Goal: Task Accomplishment & Management: Use online tool/utility

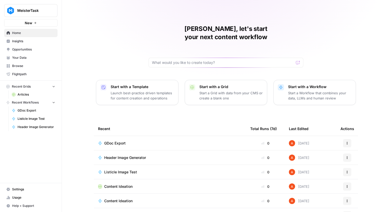
click at [38, 46] on link "Opportunities" at bounding box center [30, 49] width 53 height 8
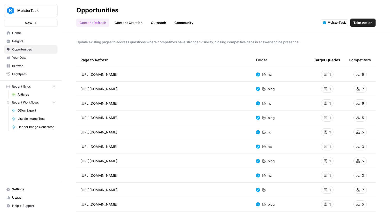
click at [34, 42] on span "Insights" at bounding box center [33, 41] width 43 height 5
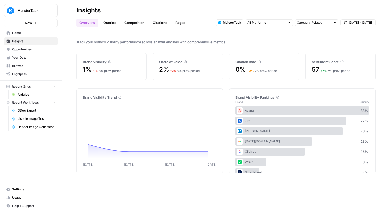
click at [29, 31] on span "Home" at bounding box center [33, 33] width 43 height 5
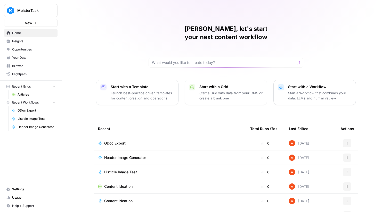
click at [28, 65] on span "Browse" at bounding box center [33, 66] width 43 height 5
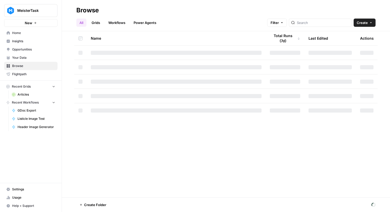
click at [119, 20] on link "Workflows" at bounding box center [116, 23] width 23 height 8
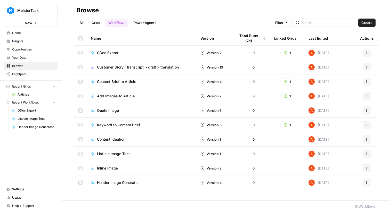
click at [107, 56] on td "GDoc Export" at bounding box center [142, 53] width 110 height 14
click at [101, 48] on td "GDoc Export" at bounding box center [142, 53] width 110 height 14
click at [106, 52] on span "GDoc Export" at bounding box center [107, 52] width 21 height 5
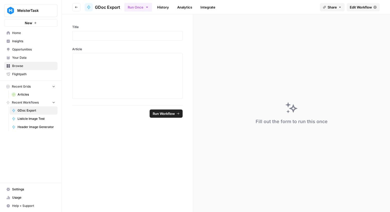
click at [365, 8] on span "Edit Workflow" at bounding box center [361, 7] width 22 height 5
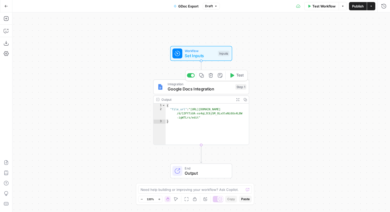
click at [208, 89] on span "Google Docs Integration" at bounding box center [200, 89] width 65 height 6
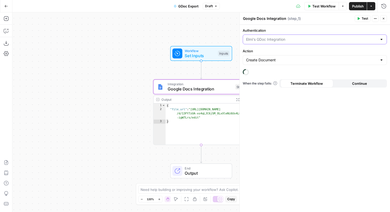
click at [287, 40] on input "Authentication" at bounding box center [311, 39] width 131 height 5
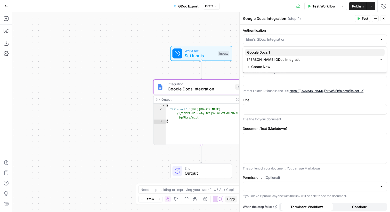
click at [274, 51] on span "Google Docs 1" at bounding box center [313, 52] width 133 height 5
type input "Google Docs 1"
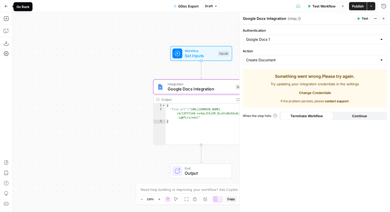
click at [4, 5] on button "Go Back" at bounding box center [6, 6] width 9 height 9
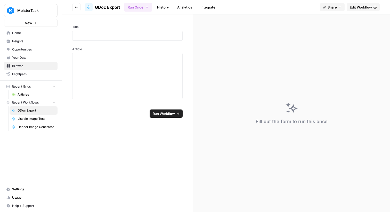
click at [19, 72] on link "Flightpath" at bounding box center [30, 74] width 53 height 8
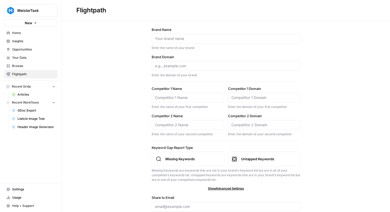
click at [22, 59] on span "Your Data" at bounding box center [33, 57] width 43 height 5
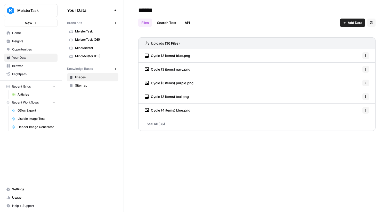
click at [27, 190] on span "Settings" at bounding box center [33, 189] width 43 height 5
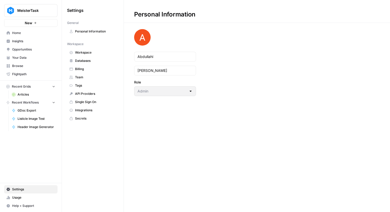
click at [94, 54] on span "Workspace" at bounding box center [95, 52] width 41 height 5
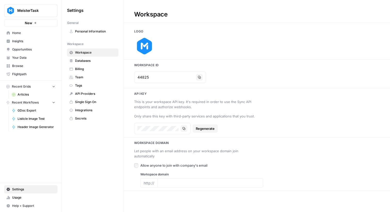
type input "www.meistertask.com"
click at [91, 33] on span "Personal Information" at bounding box center [95, 31] width 41 height 5
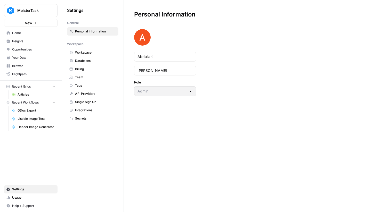
click at [94, 64] on link "Databases" at bounding box center [92, 61] width 51 height 8
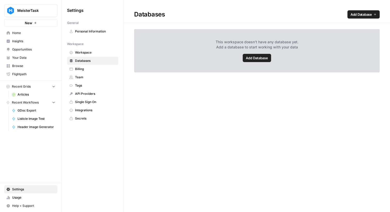
click at [93, 70] on span "Billing" at bounding box center [95, 69] width 41 height 5
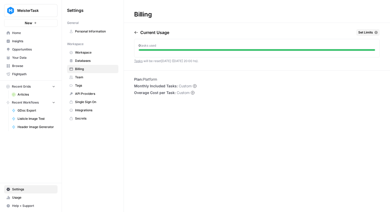
click at [84, 75] on span "Team" at bounding box center [95, 77] width 41 height 5
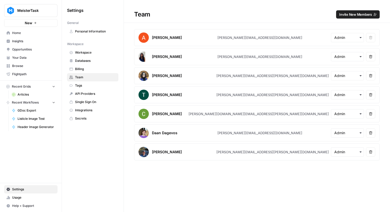
click at [95, 97] on link "API Providers" at bounding box center [92, 94] width 51 height 8
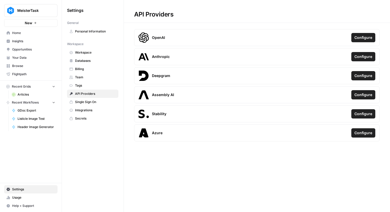
click at [96, 102] on span "Single Sign On" at bounding box center [95, 102] width 41 height 5
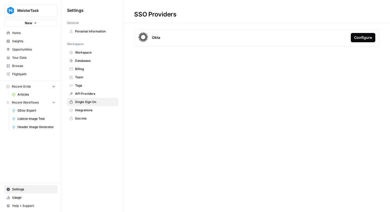
click at [95, 109] on span "Integrations" at bounding box center [95, 110] width 41 height 5
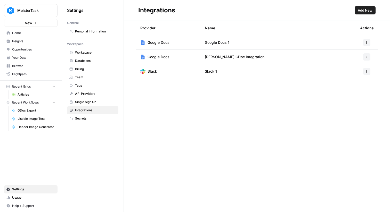
click at [366, 41] on icon "button" at bounding box center [366, 42] width 3 height 3
click at [259, 129] on div "Provider Name Actions Google Docs Google Docs 1 Google Docs Elmi's GDoc Integra…" at bounding box center [257, 116] width 266 height 191
click at [42, 32] on span "Home" at bounding box center [33, 33] width 43 height 5
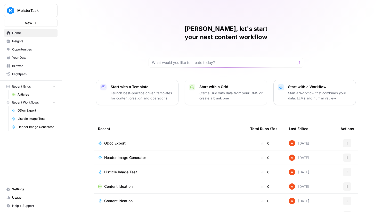
click at [25, 58] on span "Your Data" at bounding box center [33, 57] width 43 height 5
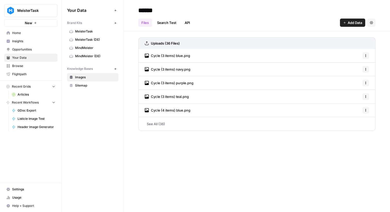
click at [32, 65] on span "Browse" at bounding box center [33, 66] width 43 height 5
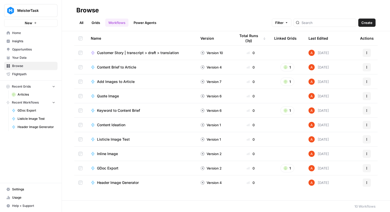
click at [119, 139] on span "Listicle Image Test" at bounding box center [113, 139] width 33 height 5
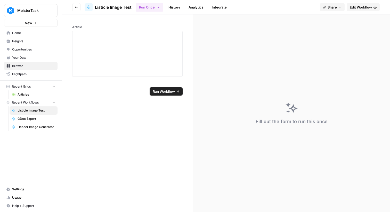
click at [372, 2] on header "Go back Listicle Image Test Run Once History Analytics Integrate Share Edit Wor…" at bounding box center [226, 7] width 328 height 14
click at [373, 8] on link "Edit Workflow" at bounding box center [363, 7] width 33 height 8
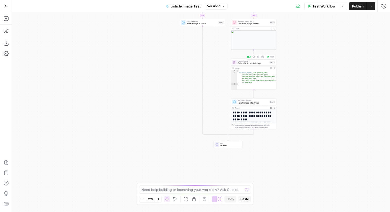
click at [260, 61] on span "Human Review" at bounding box center [253, 61] width 30 height 2
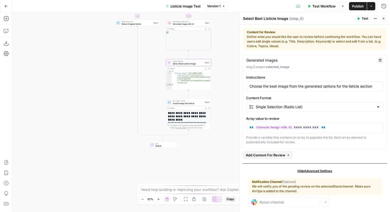
scroll to position [7, 0]
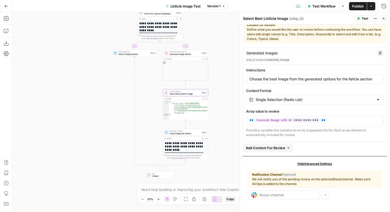
click at [195, 51] on span "Generate Image with AI" at bounding box center [185, 52] width 31 height 2
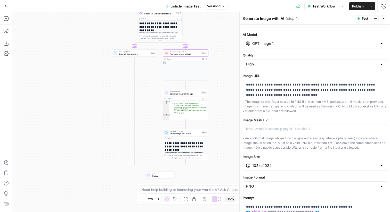
scroll to position [17, 0]
drag, startPoint x: 364, startPoint y: 147, endPoint x: 244, endPoint y: 140, distance: 120.1
click at [244, 140] on div "- An additional image whose fully transparent areas (e.g. where alpha is zero) …" at bounding box center [315, 143] width 144 height 14
copy div "An additional image whose fully transparent areas (e.g. where alpha is zero) in…"
click at [296, 92] on p "**********" at bounding box center [314, 89] width 137 height 15
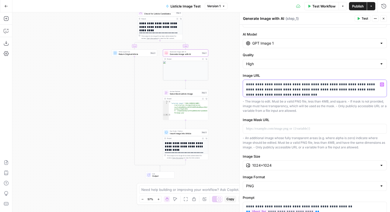
scroll to position [3, 0]
click at [383, 21] on button "Close" at bounding box center [383, 18] width 7 height 7
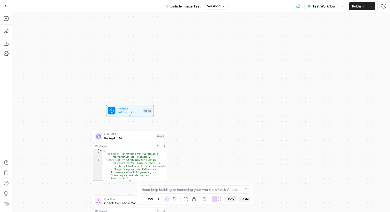
click at [12, 18] on div "Add Steps Copilot Download as JSON Settings Import JSON AirOps Academy Help Giv…" at bounding box center [6, 112] width 12 height 200
click at [5, 18] on icon "button" at bounding box center [6, 18] width 5 height 5
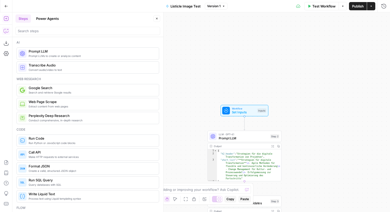
click at [8, 33] on icon "button" at bounding box center [6, 30] width 5 height 5
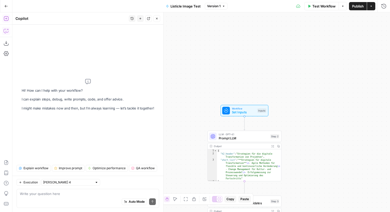
click at [5, 20] on icon "button" at bounding box center [6, 18] width 5 height 5
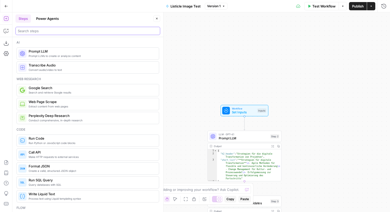
click at [45, 30] on input "search" at bounding box center [88, 30] width 140 height 5
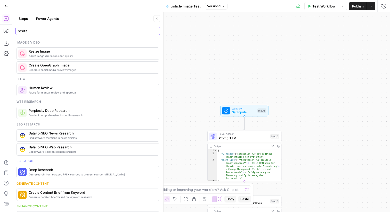
type input "resize"
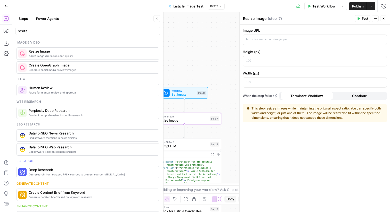
click at [155, 17] on icon "button" at bounding box center [156, 18] width 3 height 3
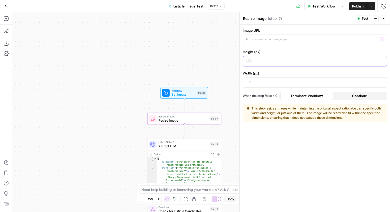
click at [269, 59] on p at bounding box center [310, 60] width 129 height 5
click at [264, 87] on div at bounding box center [310, 83] width 135 height 10
click at [264, 40] on p at bounding box center [310, 39] width 129 height 5
click at [363, 18] on span "Test" at bounding box center [364, 18] width 6 height 5
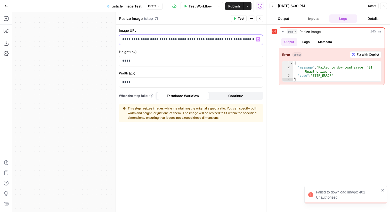
click at [245, 40] on p "**********" at bounding box center [186, 39] width 129 height 5
click at [199, 39] on p "**********" at bounding box center [186, 39] width 129 height 5
click at [243, 21] on button "Test" at bounding box center [239, 18] width 16 height 7
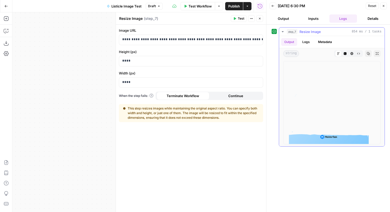
click at [358, 54] on icon "button" at bounding box center [358, 53] width 3 height 3
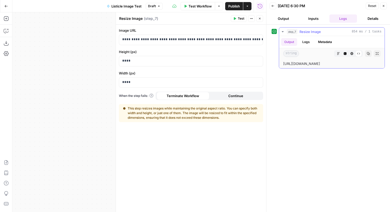
click at [369, 54] on icon "button" at bounding box center [368, 53] width 3 height 3
click at [381, 3] on button "Close" at bounding box center [383, 6] width 7 height 7
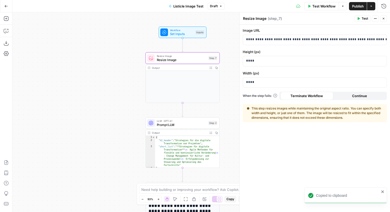
scroll to position [6, 0]
click at [176, 123] on span "Prompt LLM" at bounding box center [182, 124] width 50 height 5
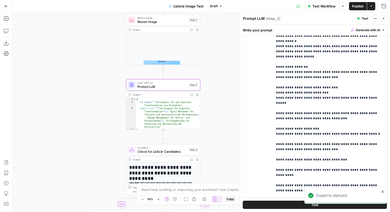
scroll to position [136, 0]
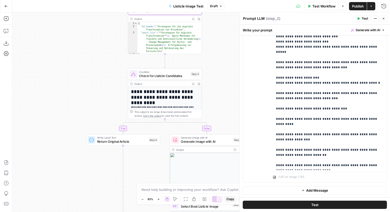
click at [183, 77] on span "Check for Listicle Candidates" at bounding box center [164, 75] width 50 height 5
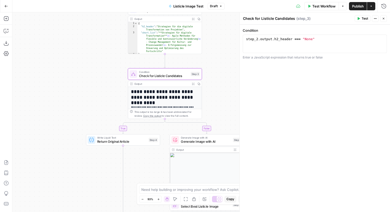
click at [224, 144] on div "Generate Image with AI Generate Image with AI Step 1 Copy step Delete step Add …" at bounding box center [207, 139] width 74 height 11
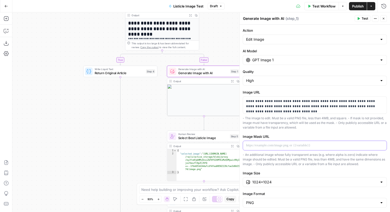
click at [286, 147] on p at bounding box center [314, 145] width 137 height 5
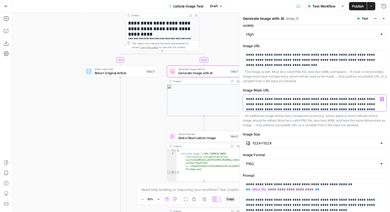
scroll to position [44, 0]
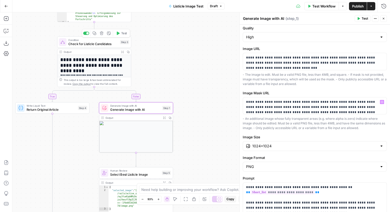
click at [124, 35] on button "Test" at bounding box center [121, 33] width 15 height 6
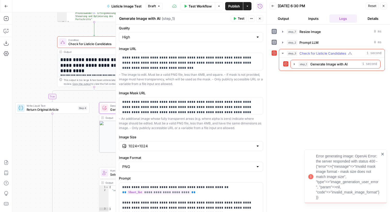
click at [339, 64] on span "Generate Image with AI" at bounding box center [328, 64] width 37 height 5
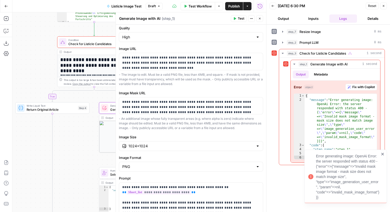
click at [385, 155] on div "Error generating image: OpenAi Error: the server responded with status 400 - {"…" at bounding box center [345, 177] width 83 height 54
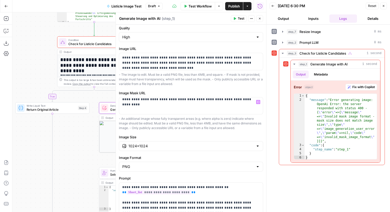
scroll to position [13, 0]
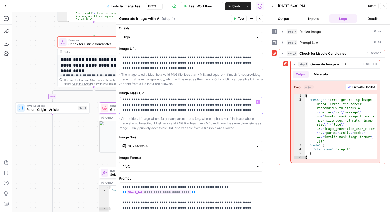
click at [224, 109] on p "**********" at bounding box center [190, 105] width 137 height 36
click at [182, 59] on p "**********" at bounding box center [190, 62] width 137 height 15
click at [210, 110] on p "**********" at bounding box center [190, 105] width 137 height 36
click at [262, 17] on button "Close" at bounding box center [259, 18] width 7 height 7
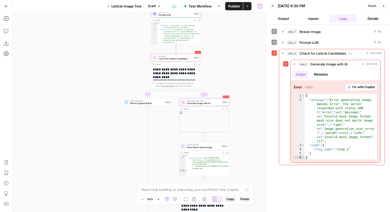
click at [384, 4] on icon "button" at bounding box center [383, 5] width 3 height 3
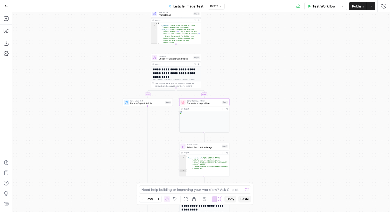
click at [205, 102] on span "Generate Image with AI" at bounding box center [204, 103] width 34 height 3
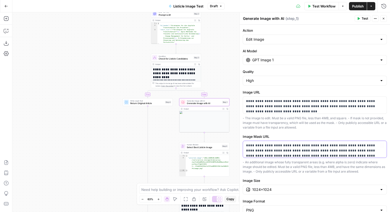
click at [277, 151] on p "**********" at bounding box center [314, 161] width 137 height 36
click at [358, 18] on icon "button" at bounding box center [359, 18] width 2 height 3
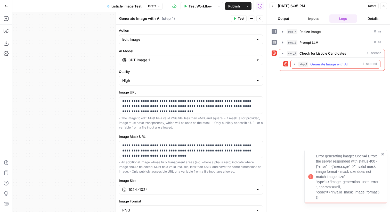
click at [348, 67] on button "step_1 Generate Image with AI 1 second" at bounding box center [335, 64] width 89 height 8
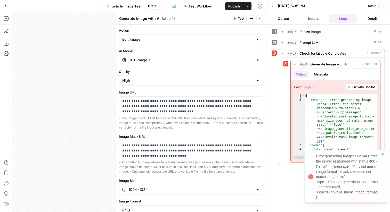
click at [382, 154] on icon "close" at bounding box center [382, 154] width 3 height 3
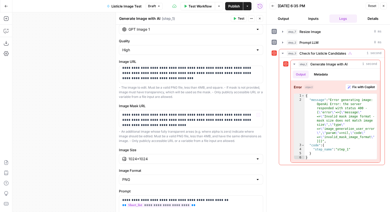
scroll to position [8, 0]
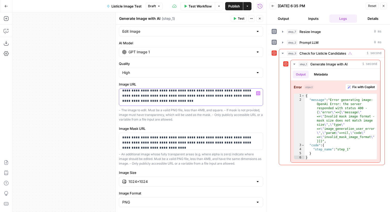
click at [193, 92] on p "**********" at bounding box center [190, 95] width 137 height 15
click at [206, 97] on p "**********" at bounding box center [190, 95] width 137 height 15
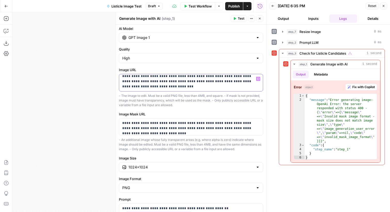
scroll to position [27, 0]
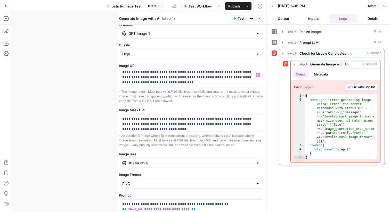
click at [183, 159] on div "1024×1024" at bounding box center [191, 163] width 144 height 10
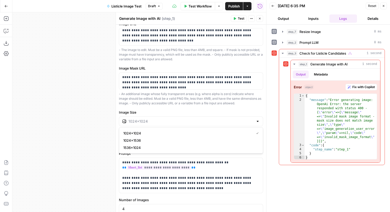
scroll to position [70, 0]
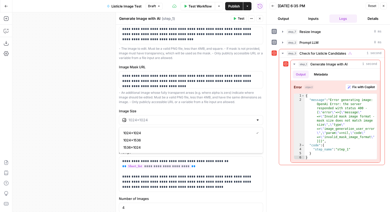
type input "1024×1024"
click at [162, 100] on div "- An additional image whose fully transparent areas (e.g. where alpha is zero) …" at bounding box center [191, 98] width 144 height 14
click at [161, 119] on input "Image Size" at bounding box center [190, 120] width 125 height 5
click at [162, 137] on button "1024×1536" at bounding box center [190, 140] width 139 height 7
type input "1024×1536"
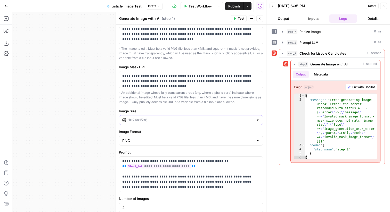
click at [151, 121] on input "Image Size" at bounding box center [190, 120] width 125 height 5
type input "1024×1536"
click at [180, 104] on div "- An additional image whose fully transparent areas (e.g. where alpha is zero) …" at bounding box center [191, 98] width 144 height 14
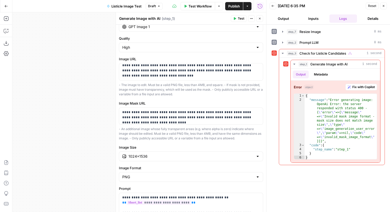
scroll to position [6, 0]
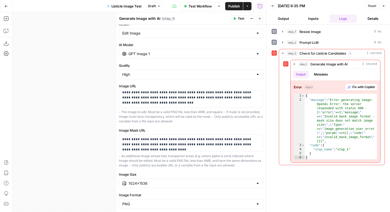
click at [259, 19] on icon "button" at bounding box center [259, 18] width 3 height 3
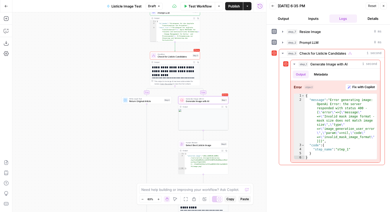
click at [215, 100] on span "Generate Image with AI" at bounding box center [203, 101] width 34 height 3
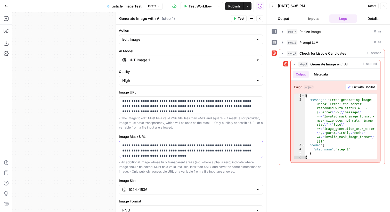
click at [202, 151] on p "**********" at bounding box center [190, 150] width 137 height 15
click at [239, 17] on span "Test" at bounding box center [241, 18] width 6 height 5
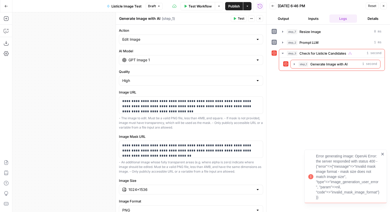
click at [354, 161] on div "Error generating image: OpenAi Error: the server responded with status 400 - {"…" at bounding box center [347, 177] width 63 height 46
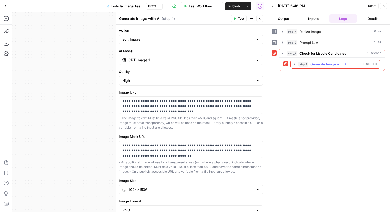
click at [337, 64] on span "Generate Image with AI" at bounding box center [328, 64] width 37 height 5
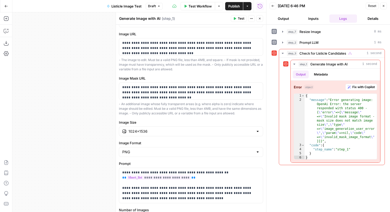
scroll to position [0, 0]
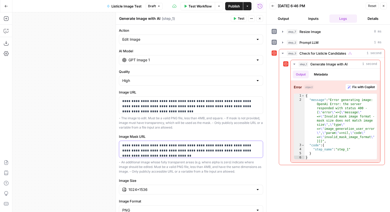
click at [223, 146] on p "**********" at bounding box center [190, 150] width 137 height 15
click at [259, 21] on button "Close" at bounding box center [259, 18] width 7 height 7
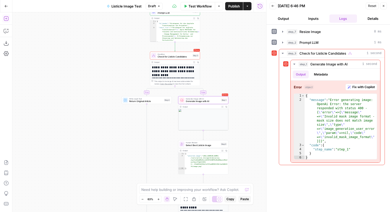
click at [7, 20] on icon "button" at bounding box center [6, 18] width 5 height 5
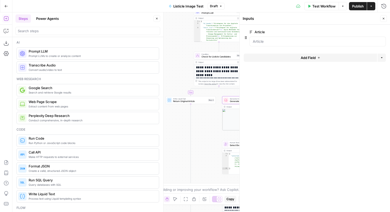
click at [384, 18] on icon "button" at bounding box center [383, 18] width 3 height 3
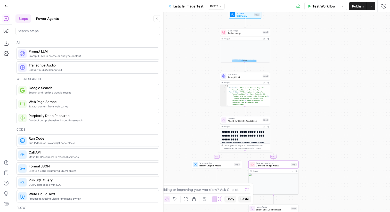
click at [246, 30] on span "Resize Image" at bounding box center [245, 30] width 34 height 3
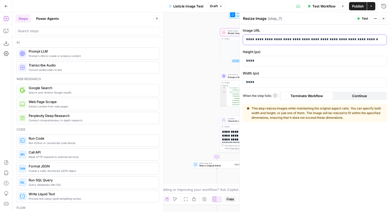
click at [301, 39] on p "**********" at bounding box center [314, 39] width 137 height 5
click at [278, 57] on div "****" at bounding box center [310, 61] width 135 height 10
click at [268, 80] on p "****" at bounding box center [314, 82] width 137 height 5
click at [362, 16] on span "Test" at bounding box center [364, 18] width 6 height 5
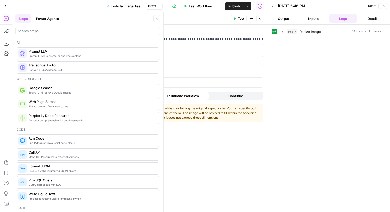
click at [329, 31] on div "step_7 Resize Image 618 ms / 1 tasks" at bounding box center [334, 31] width 95 height 5
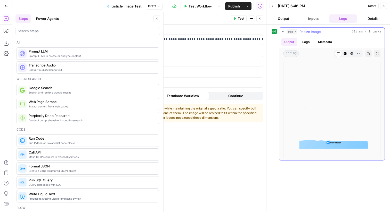
click at [360, 53] on button "Raw Output" at bounding box center [358, 53] width 7 height 7
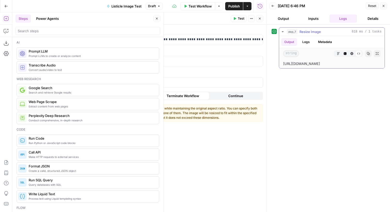
click at [368, 55] on button "Copy" at bounding box center [368, 53] width 7 height 7
click at [384, 5] on icon "button" at bounding box center [383, 5] width 3 height 3
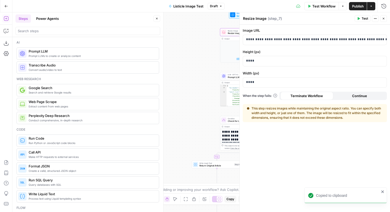
click at [383, 19] on icon "button" at bounding box center [383, 18] width 3 height 3
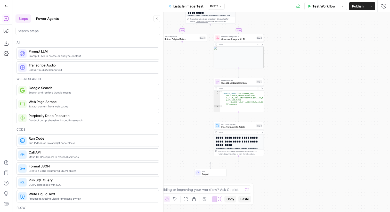
click at [252, 41] on div "Generate Image with AI Generate Image with AI Step 1 Copy step Delete step Add …" at bounding box center [238, 38] width 50 height 8
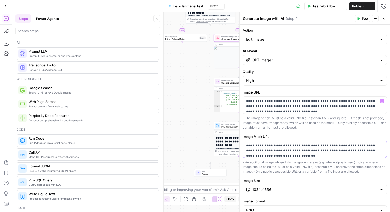
click at [293, 152] on p "**********" at bounding box center [314, 150] width 137 height 15
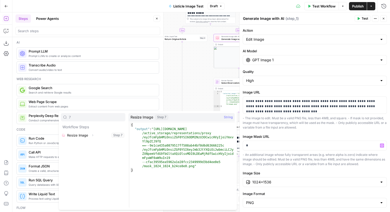
type input "7"
click at [94, 135] on icon "button" at bounding box center [92, 135] width 3 height 3
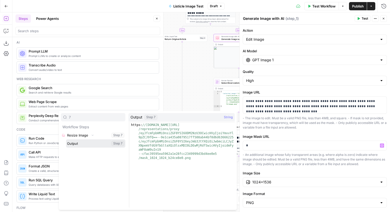
click at [90, 143] on button "Select variable Output" at bounding box center [95, 143] width 59 height 8
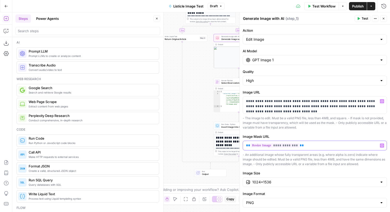
scroll to position [3, 0]
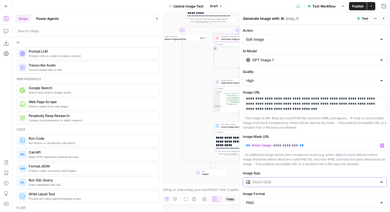
click at [310, 184] on input "Image Size" at bounding box center [314, 182] width 125 height 5
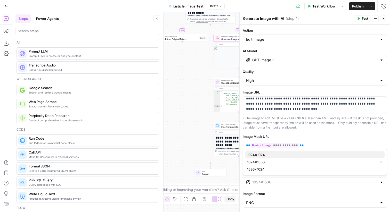
click at [272, 155] on span "1024×1024" at bounding box center [313, 154] width 133 height 5
type input "1024×1024"
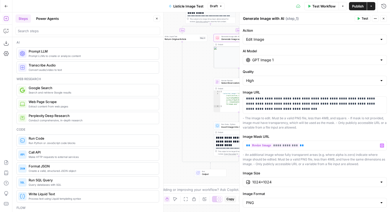
click at [361, 17] on span "Test" at bounding box center [364, 18] width 6 height 5
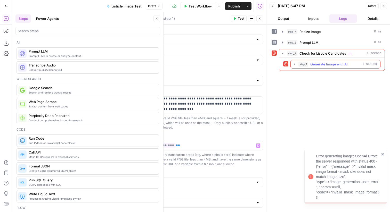
click at [345, 66] on span "Generate Image with AI" at bounding box center [328, 64] width 37 height 5
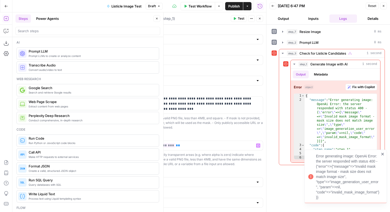
click at [385, 152] on div "Error generating image: OpenAi Error: the server responded with status 400 - {"…" at bounding box center [345, 177] width 83 height 54
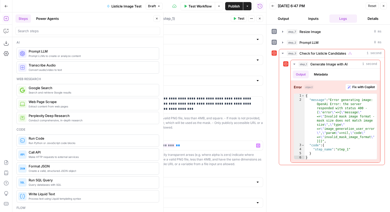
click at [384, 6] on icon "button" at bounding box center [384, 6] width 2 height 2
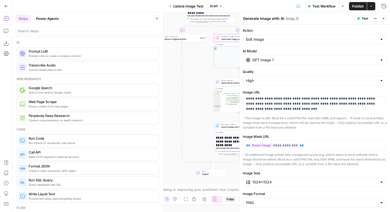
click at [384, 16] on button "Close" at bounding box center [383, 18] width 7 height 7
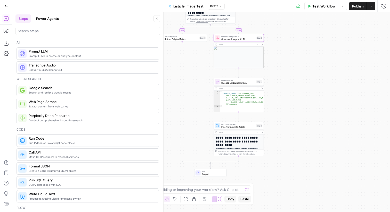
click at [158, 16] on button "Close" at bounding box center [156, 18] width 7 height 7
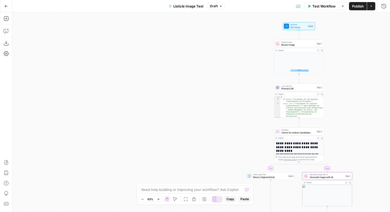
click at [4, 4] on icon "button" at bounding box center [6, 6] width 4 height 4
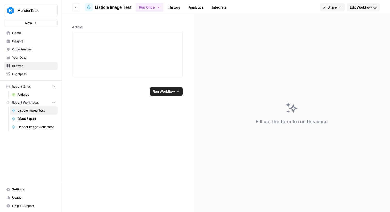
click at [78, 6] on button "Go back" at bounding box center [76, 7] width 8 height 8
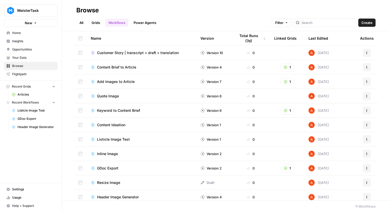
scroll to position [4, 0]
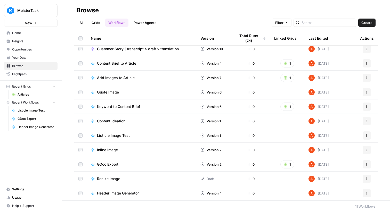
click at [119, 193] on span "Header Image Generator" at bounding box center [118, 193] width 42 height 5
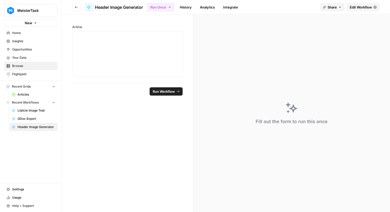
click at [367, 5] on span "Edit Workflow" at bounding box center [361, 7] width 22 height 5
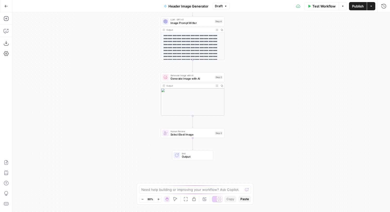
click at [209, 78] on span "Generate Image with AI" at bounding box center [191, 79] width 43 height 4
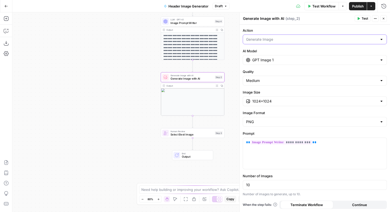
click at [269, 38] on input "Action" at bounding box center [311, 39] width 131 height 5
click at [270, 66] on span "Generate Variations" at bounding box center [313, 66] width 133 height 5
type input "Generate Variations"
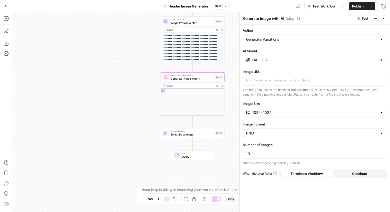
click at [273, 35] on div "Generate Variations" at bounding box center [315, 40] width 144 height 10
click at [271, 60] on span "Edit Image" at bounding box center [313, 59] width 133 height 5
type input "Edit Image"
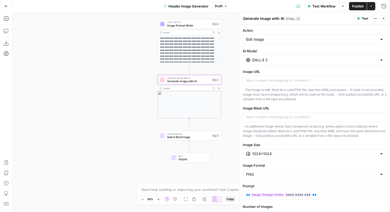
click at [220, 64] on div "Workflow Set Inputs Inputs LLM · GPT-4.1 Image Prompt Writer Step 1 Output Expa…" at bounding box center [200, 112] width 377 height 200
click at [277, 43] on div "Edit Image" at bounding box center [315, 40] width 144 height 10
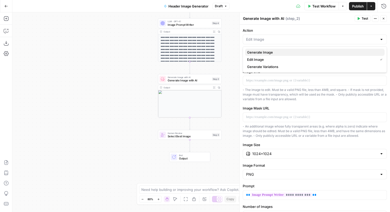
click at [275, 51] on span "Generate Image" at bounding box center [313, 52] width 133 height 5
type input "Generate Image"
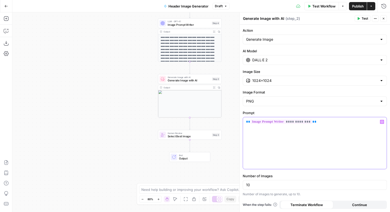
click at [321, 131] on div "**********" at bounding box center [315, 143] width 144 height 52
click at [289, 39] on input "Action" at bounding box center [311, 39] width 131 height 5
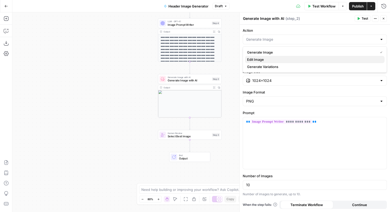
click at [273, 59] on span "Edit Image" at bounding box center [313, 59] width 133 height 5
type input "Edit Image"
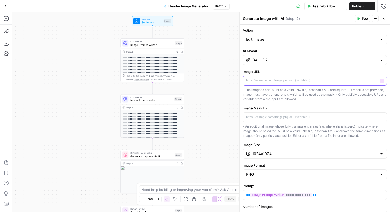
click at [265, 81] on p at bounding box center [314, 80] width 137 height 5
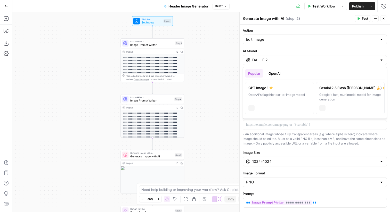
click at [305, 57] on div "DALL·E 2" at bounding box center [315, 60] width 144 height 10
click at [296, 93] on div "OpenAI's flagship text-to-image model" at bounding box center [279, 97] width 62 height 9
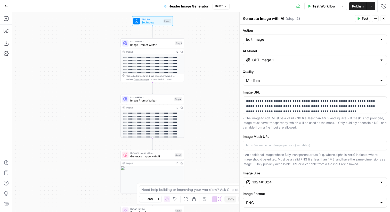
click at [298, 59] on input "GPT Image 1" at bounding box center [314, 59] width 125 height 5
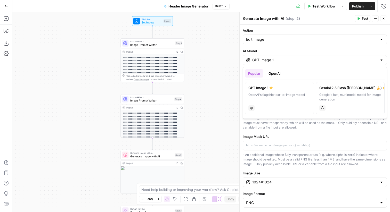
click at [332, 93] on div "Google's fast, multimodal model for image generation" at bounding box center [350, 97] width 62 height 9
type input "Gemini 2.5 Flash (Nano Banana 🍌)"
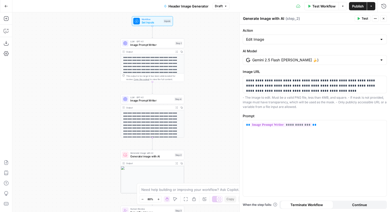
click at [364, 20] on span "Test" at bounding box center [364, 18] width 6 height 5
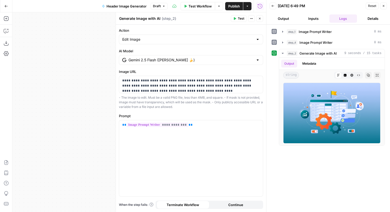
click at [260, 17] on icon "button" at bounding box center [259, 18] width 3 height 3
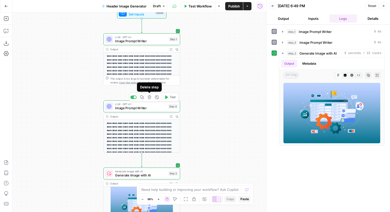
click at [149, 96] on icon "button" at bounding box center [149, 97] width 4 height 4
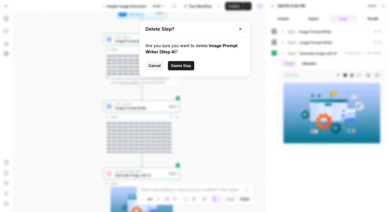
click at [181, 65] on span "Delete Step" at bounding box center [181, 65] width 20 height 5
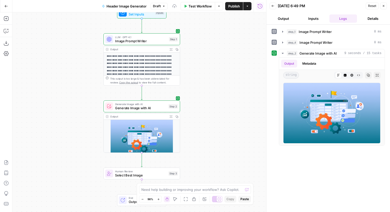
click at [159, 43] on span "Image Prompt Writer" at bounding box center [141, 40] width 52 height 5
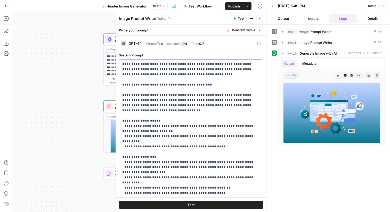
click at [213, 92] on p "**********" at bounding box center [190, 175] width 137 height 227
type input "color"
drag, startPoint x: 220, startPoint y: 137, endPoint x: 114, endPoint y: 116, distance: 107.8
click at [116, 116] on div "**********" at bounding box center [191, 112] width 151 height 200
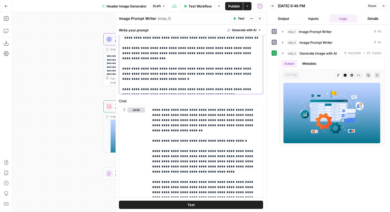
scroll to position [201, 0]
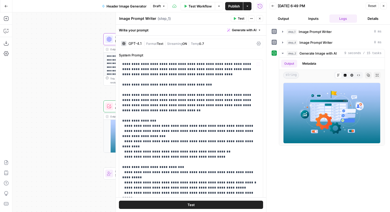
scroll to position [53, 0]
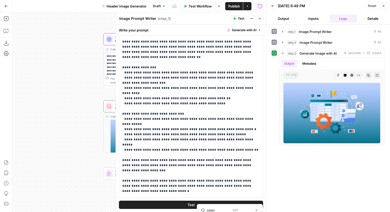
type input "color"
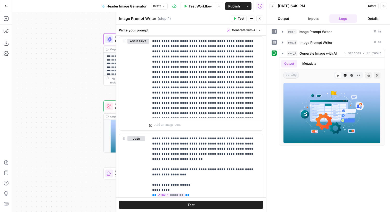
scroll to position [872, 0]
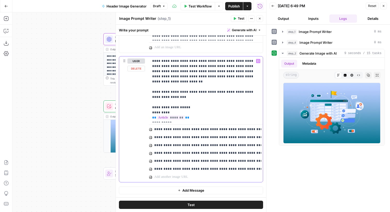
click at [191, 117] on p "**********" at bounding box center [206, 90] width 108 height 62
click at [198, 95] on p "**********" at bounding box center [206, 90] width 108 height 62
click at [195, 120] on div "**********" at bounding box center [206, 89] width 114 height 66
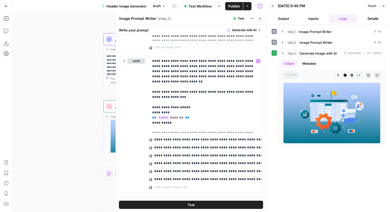
click at [239, 19] on span "Test" at bounding box center [241, 18] width 6 height 5
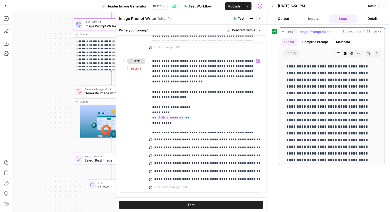
scroll to position [50, 0]
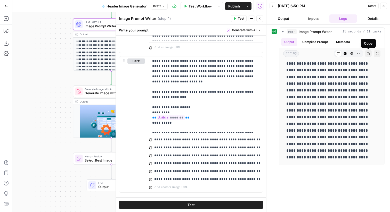
click at [382, 6] on icon "button" at bounding box center [383, 5] width 3 height 3
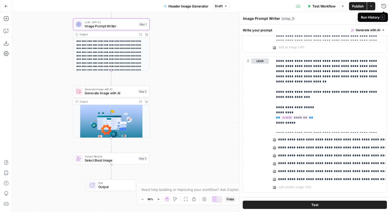
click at [385, 17] on div "Run History E" at bounding box center [373, 17] width 30 height 9
click at [124, 91] on span "Generate Image with AI" at bounding box center [110, 89] width 51 height 4
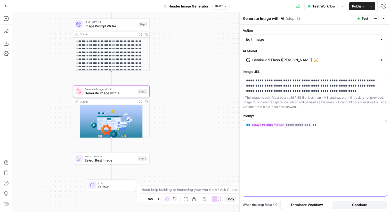
click at [317, 129] on div "**********" at bounding box center [315, 158] width 144 height 76
click at [363, 18] on span "Test" at bounding box center [364, 18] width 6 height 5
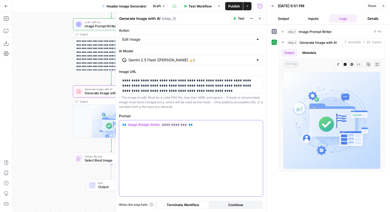
click at [206, 136] on div "**********" at bounding box center [191, 158] width 144 height 76
click at [238, 18] on span "Test" at bounding box center [241, 18] width 6 height 5
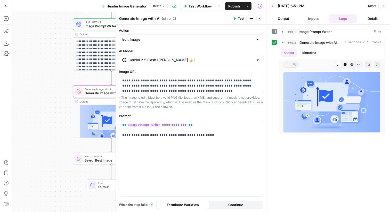
click at [157, 60] on input "Gemini 2.5 Flash (Nano Banana 🍌)" at bounding box center [190, 59] width 125 height 5
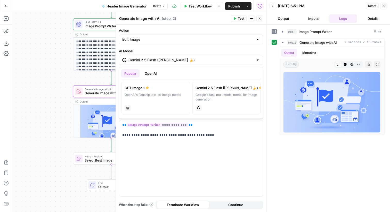
click at [162, 90] on div "GPT Image 1" at bounding box center [156, 87] width 62 height 5
type input "GPT Image 1"
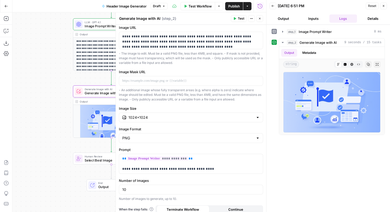
scroll to position [69, 0]
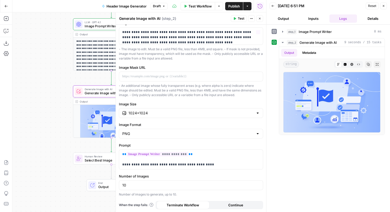
drag, startPoint x: 237, startPoint y: 20, endPoint x: 217, endPoint y: 71, distance: 54.8
click at [217, 71] on div "**********" at bounding box center [191, 112] width 151 height 200
click at [243, 21] on button "Test" at bounding box center [239, 18] width 16 height 7
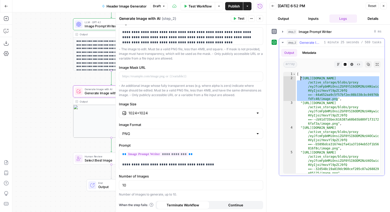
drag, startPoint x: 338, startPoint y: 100, endPoint x: 301, endPoint y: 79, distance: 42.1
click at [301, 79] on div "[ "https://cdn.airops.com/rails /active_storage/blobs/proxy /eyJfcmFpbHMiOnsiZG…" at bounding box center [338, 137] width 84 height 130
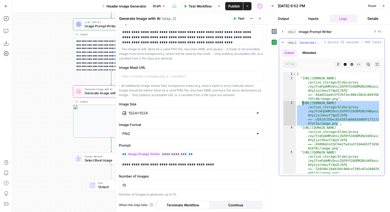
drag, startPoint x: 338, startPoint y: 125, endPoint x: 302, endPoint y: 102, distance: 42.1
click at [302, 102] on div "[ "https://cdn.airops.com/rails /active_storage/blobs/proxy /eyJfcmFpbHMiOnsiZG…" at bounding box center [338, 137] width 84 height 130
type textarea "**********"
click at [384, 8] on button "Close" at bounding box center [383, 6] width 7 height 7
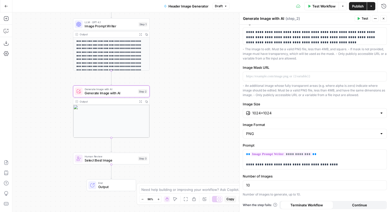
scroll to position [0, 0]
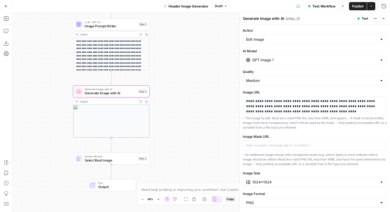
click at [284, 62] on input "GPT Image 1" at bounding box center [314, 59] width 125 height 5
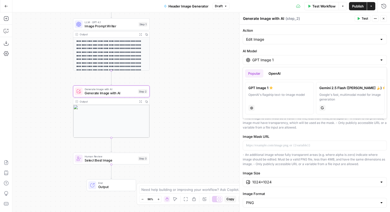
click at [340, 92] on label "Gemini 2.5 Flash (Nano Banana 🍌) Google's fast, multimodal model for image gene…" at bounding box center [350, 98] width 69 height 32
type input "Gemini 2.5 Flash (Nano Banana 🍌)"
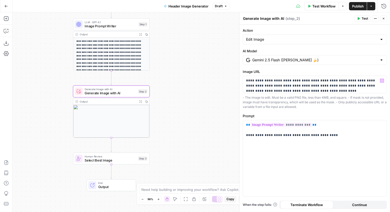
scroll to position [8, 0]
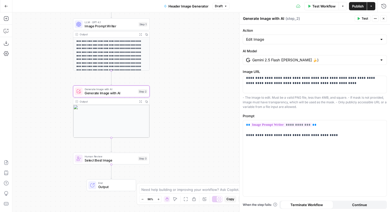
click at [383, 16] on button "Close" at bounding box center [383, 18] width 7 height 7
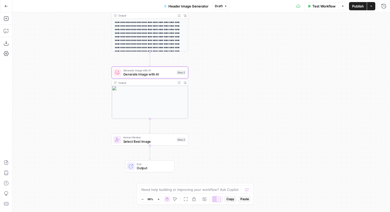
click at [172, 76] on span "Generate Image with AI" at bounding box center [148, 74] width 51 height 5
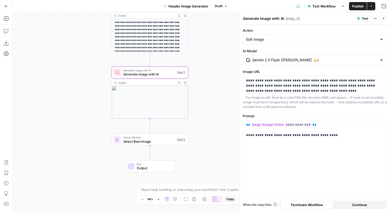
click at [385, 18] on button "Close" at bounding box center [383, 18] width 7 height 7
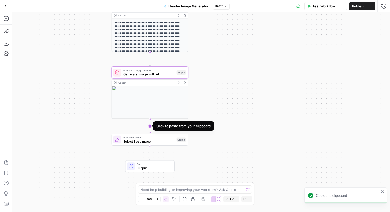
click at [151, 126] on icon "Edge from step_2 to step_3" at bounding box center [150, 126] width 2 height 14
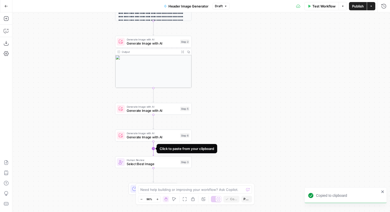
click at [153, 149] on icon "Edge from step_6 to step_3" at bounding box center [154, 149] width 2 height 14
click at [186, 113] on div "Generate Image with AI Generate Image with AI Step 5 Copy step Delete step Add …" at bounding box center [153, 109] width 77 height 12
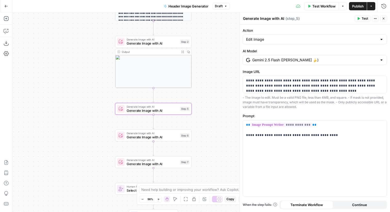
click at [181, 45] on div "Generate Image with AI Generate Image with AI Step 2 Copy step Delete step Add …" at bounding box center [153, 42] width 73 height 9
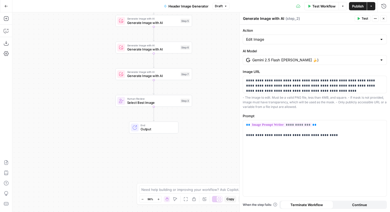
click at [156, 103] on span "Select Best Image" at bounding box center [152, 102] width 51 height 5
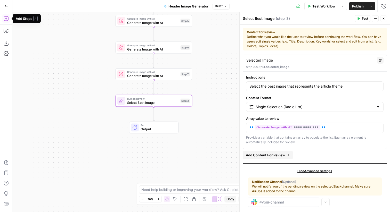
click at [5, 19] on icon "button" at bounding box center [6, 18] width 5 height 5
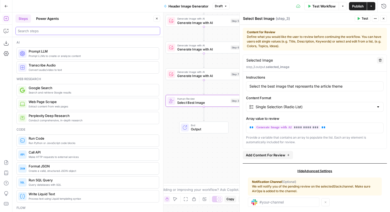
click at [37, 30] on input "search" at bounding box center [88, 30] width 140 height 5
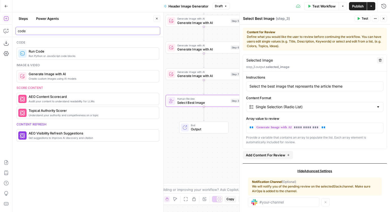
type input "code"
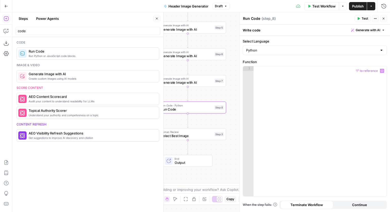
click at [279, 75] on div at bounding box center [319, 135] width 133 height 139
type textarea "**********"
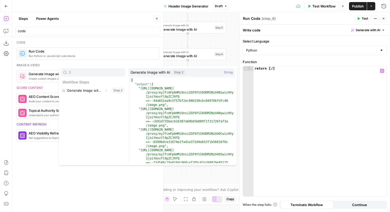
type input "2"
click at [107, 90] on icon "button" at bounding box center [105, 90] width 3 height 3
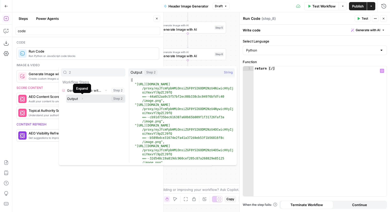
click at [75, 99] on button "Select variable Output" at bounding box center [95, 99] width 59 height 8
type textarea "**********"
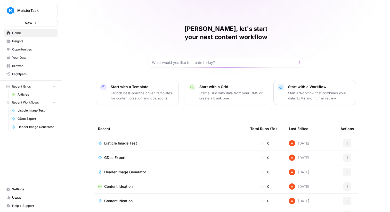
click at [25, 66] on span "Browse" at bounding box center [33, 66] width 43 height 5
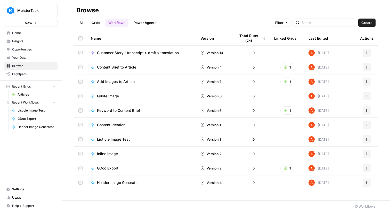
click at [35, 59] on span "Your Data" at bounding box center [33, 57] width 43 height 5
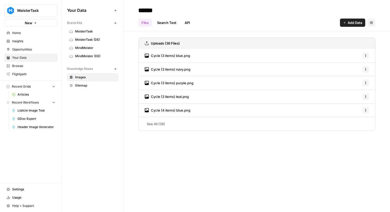
click at [97, 85] on span "Sitemap" at bounding box center [95, 85] width 41 height 5
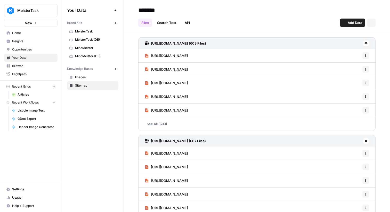
click at [89, 78] on span "Images" at bounding box center [95, 77] width 41 height 5
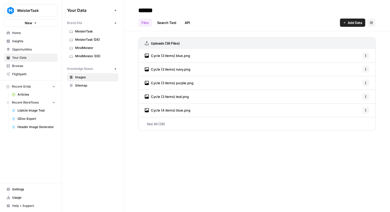
click at [167, 122] on link "See All (36)" at bounding box center [256, 123] width 237 height 13
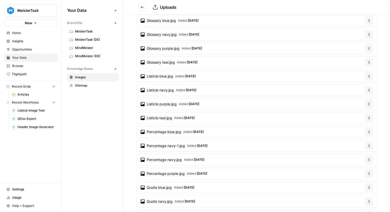
scroll to position [160, 0]
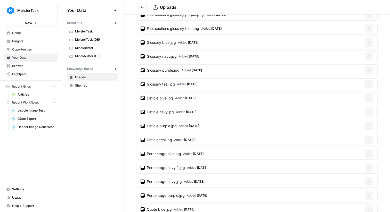
click at [174, 103] on link "Listicle blue.jpg Added 7 days ago" at bounding box center [167, 98] width 63 height 11
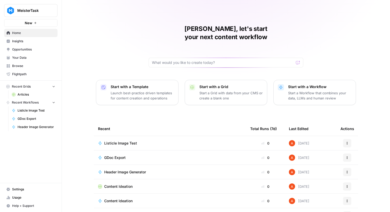
click at [29, 67] on span "Browse" at bounding box center [33, 66] width 43 height 5
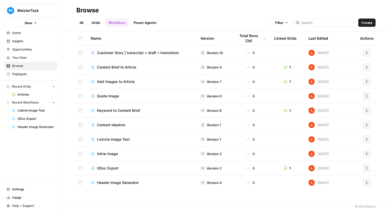
click at [31, 58] on span "Your Data" at bounding box center [33, 57] width 43 height 5
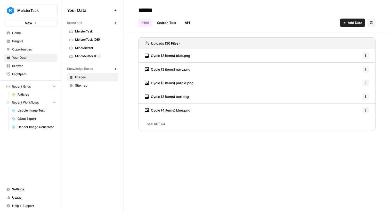
click at [111, 69] on div "Knowledge Bases" at bounding box center [89, 69] width 45 height 5
click at [116, 69] on icon "button" at bounding box center [115, 69] width 3 height 3
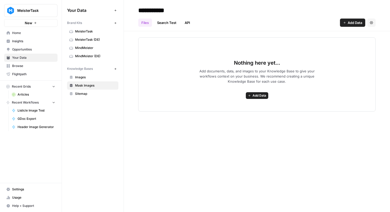
type input "**********"
click at [354, 22] on span "Add Data" at bounding box center [355, 22] width 14 height 5
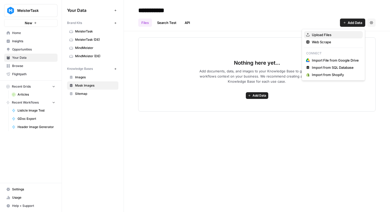
click at [340, 34] on span "Upload Files" at bounding box center [335, 34] width 47 height 5
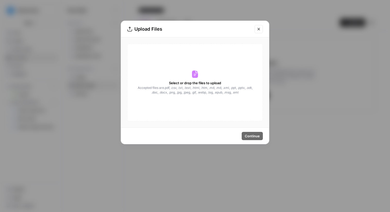
click at [202, 103] on div "Select or drop the files to upload Accepted files are .pdf, .csv, .txt, .text, …" at bounding box center [195, 83] width 136 height 78
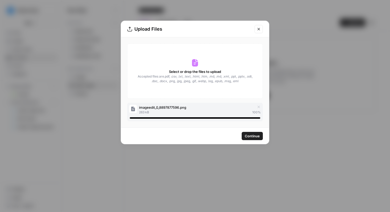
click at [253, 138] on span "Continue" at bounding box center [252, 136] width 15 height 5
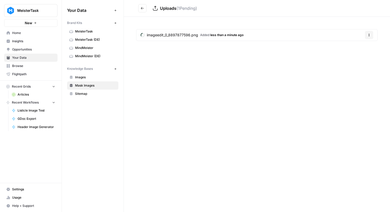
click at [157, 35] on span "imageedit_0_8897877596.png" at bounding box center [172, 34] width 51 height 5
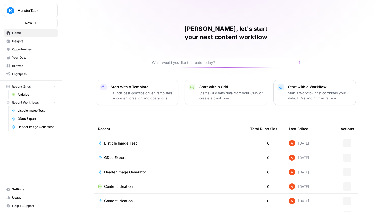
click span "Your Data"
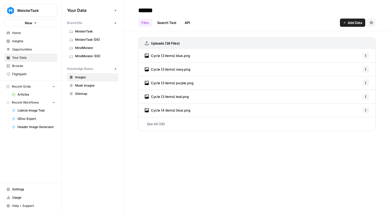
click span "Mask Images"
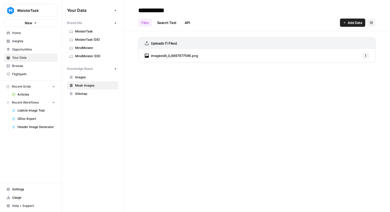
click button "Options"
click span "Delete File"
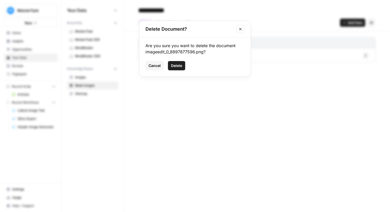
click span "Delete"
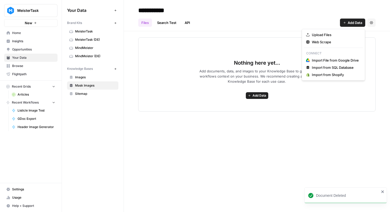
click span "Add Data"
click span "Upload Files"
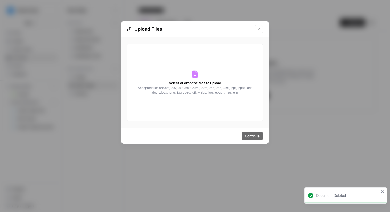
click div "Select or drop the files to upload Accepted files are .pdf, .csv, .txt, .text, …"
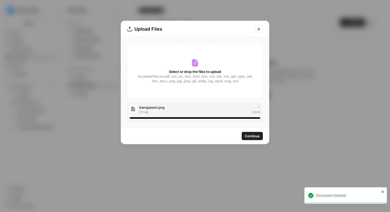
click span "Continue"
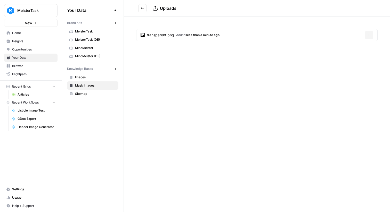
click article "transparent.png Added less than a minute ago Options"
click link "transparent.png Added less than a minute ago"
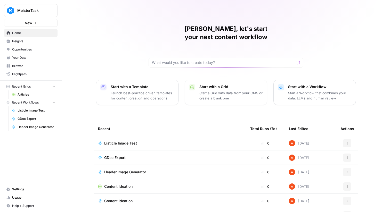
click at [32, 54] on link "Your Data" at bounding box center [30, 58] width 53 height 8
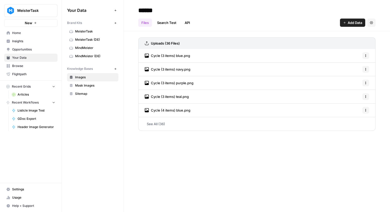
click at [95, 84] on span "Mask Images" at bounding box center [95, 85] width 41 height 5
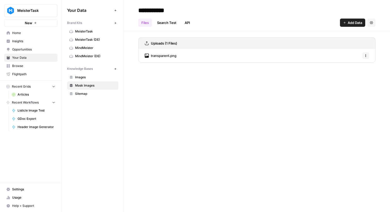
click at [364, 56] on icon "button" at bounding box center [365, 55] width 3 height 3
click at [358, 71] on div "Delete File" at bounding box center [352, 67] width 33 height 12
click at [356, 68] on span "Delete File" at bounding box center [354, 66] width 17 height 5
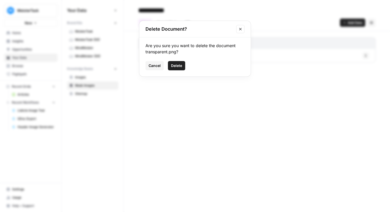
click at [180, 66] on span "Delete" at bounding box center [176, 65] width 11 height 5
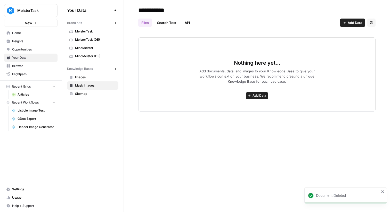
click at [354, 18] on div "Files Search Test API Add Data Settings" at bounding box center [256, 20] width 237 height 12
click at [352, 23] on span "Add Data" at bounding box center [355, 22] width 14 height 5
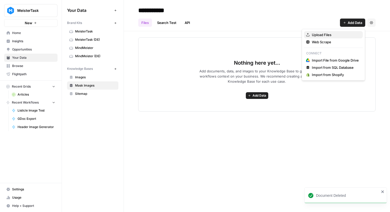
click at [335, 35] on span "Upload Files" at bounding box center [335, 34] width 47 height 5
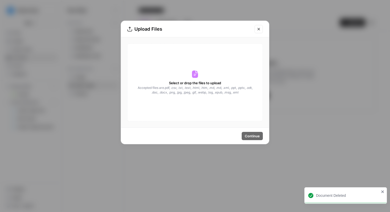
click at [158, 94] on span "Accepted files are .pdf, .csv, .txt, .text, .html, .htm, .md, .md, .xml, .ppt, …" at bounding box center [195, 90] width 116 height 9
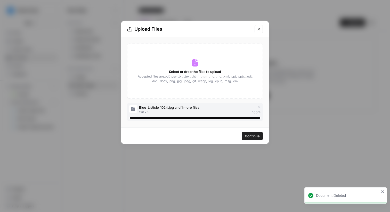
click at [249, 136] on span "Continue" at bounding box center [252, 136] width 15 height 5
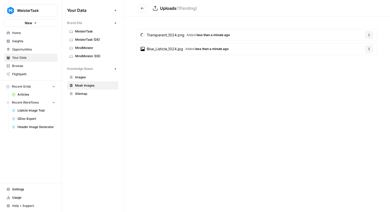
click at [167, 50] on span "Blue_Listicle_1024.jpg" at bounding box center [165, 48] width 36 height 5
click at [369, 38] on button "Options" at bounding box center [369, 35] width 8 height 8
click at [354, 46] on span "Delete File" at bounding box center [358, 47] width 17 height 5
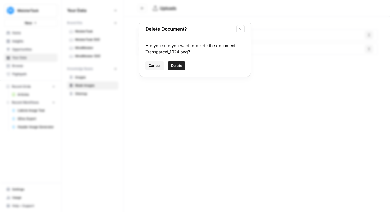
click at [183, 63] on button "Delete" at bounding box center [176, 65] width 17 height 9
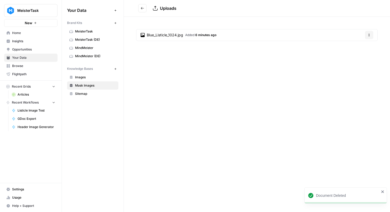
click at [142, 9] on icon "Go back" at bounding box center [143, 8] width 4 height 4
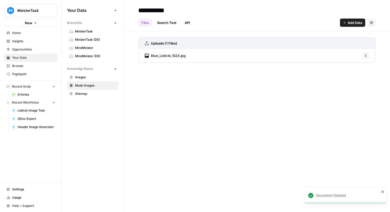
click at [358, 24] on span "Add Data" at bounding box center [355, 22] width 14 height 5
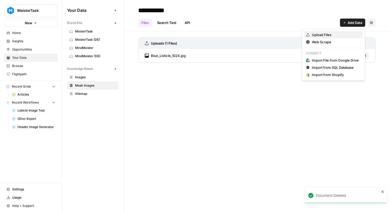
click at [341, 37] on span "Upload Files" at bounding box center [335, 34] width 47 height 5
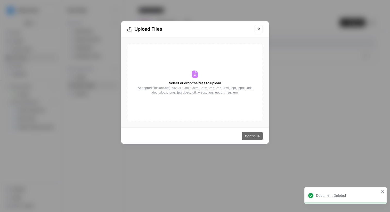
click at [188, 71] on div "Select or drop the files to upload Accepted files are .pdf, .csv, .txt, .text, …" at bounding box center [195, 83] width 136 height 78
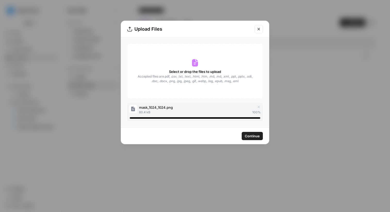
click at [249, 136] on span "Continue" at bounding box center [252, 136] width 15 height 5
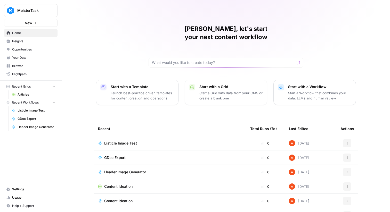
click at [32, 28] on nav "Home Insights Opportunities Your Data Browse Flightpath" at bounding box center [31, 54] width 62 height 54
click at [35, 24] on button "New" at bounding box center [30, 23] width 53 height 8
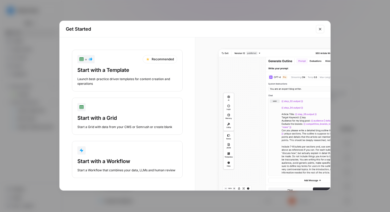
click at [123, 168] on div "Start a Workflow that combines your data, LLMs and human review" at bounding box center [127, 170] width 100 height 5
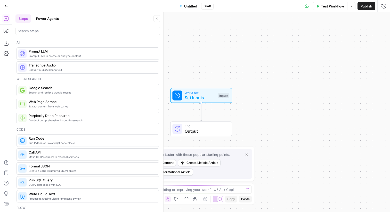
click at [192, 5] on span "Untitled" at bounding box center [190, 6] width 13 height 5
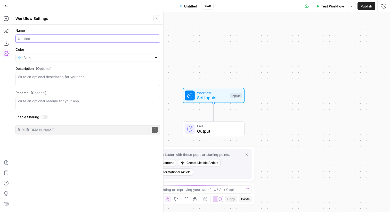
click at [39, 36] on input "Name" at bounding box center [88, 38] width 140 height 5
type input "Resize Image"
click at [6, 18] on icon "button" at bounding box center [6, 18] width 5 height 5
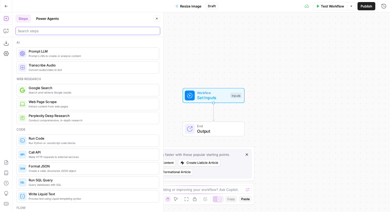
click at [38, 33] on input "search" at bounding box center [88, 30] width 140 height 5
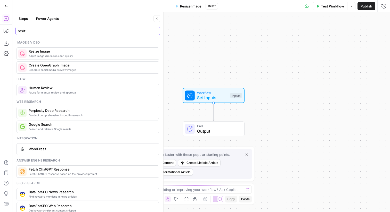
type input "resiz"
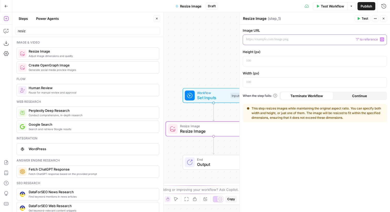
click at [275, 37] on p at bounding box center [310, 39] width 129 height 5
click at [222, 93] on span "Workflow" at bounding box center [212, 92] width 31 height 5
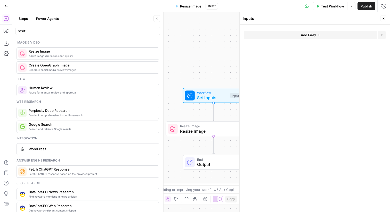
click at [311, 28] on form "Add Field Options" at bounding box center [315, 118] width 150 height 187
click at [321, 38] on button "Add Field" at bounding box center [310, 35] width 133 height 8
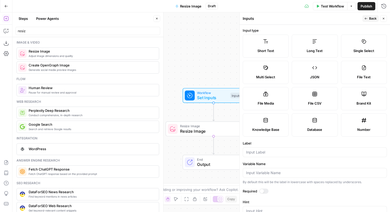
click at [279, 99] on label "File Media" at bounding box center [266, 98] width 46 height 23
type textarea "Supports .mp4, .mp3, .wav, .jpg, .png, .webp, .wma, .m4a file types"
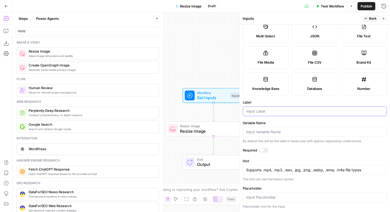
click at [274, 110] on input "Label" at bounding box center [314, 111] width 137 height 5
type input "Image"
click at [374, 19] on span "Back" at bounding box center [372, 18] width 7 height 5
click at [361, 19] on div "Inputs" at bounding box center [302, 18] width 118 height 5
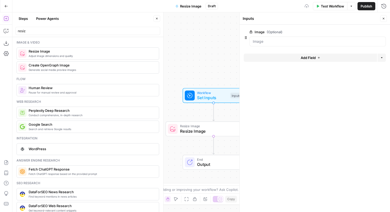
click at [383, 19] on icon "button" at bounding box center [383, 18] width 3 height 3
click at [226, 133] on span "Resize Image" at bounding box center [212, 131] width 65 height 6
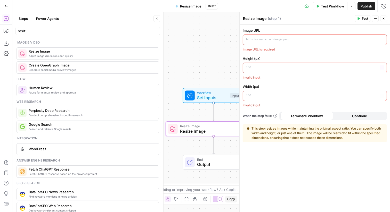
click at [293, 40] on p at bounding box center [310, 39] width 129 height 5
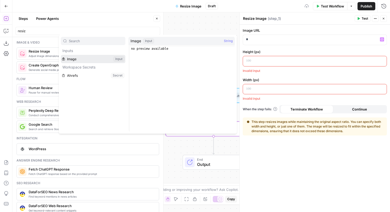
click at [111, 61] on button "Select variable Image" at bounding box center [93, 59] width 64 height 8
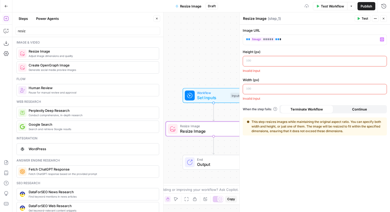
click at [268, 60] on p at bounding box center [310, 60] width 129 height 5
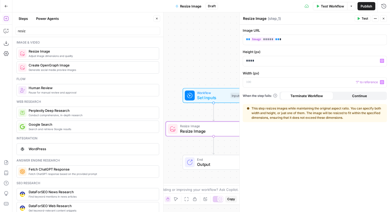
click at [260, 75] on label "Width (px)" at bounding box center [315, 73] width 144 height 5
click at [265, 81] on p at bounding box center [310, 82] width 129 height 5
click at [295, 42] on div "** ***** ** *" at bounding box center [310, 40] width 135 height 10
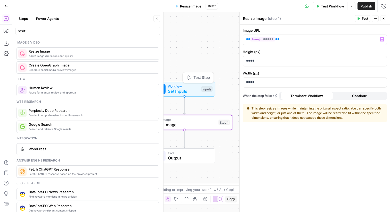
click at [209, 80] on span "Test Step" at bounding box center [201, 78] width 17 height 6
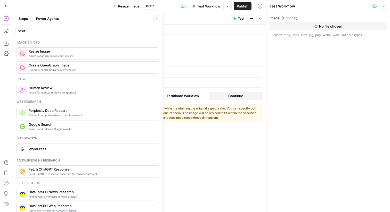
click at [320, 24] on span "No file chosen" at bounding box center [330, 26] width 23 height 5
click at [238, 18] on span "Test" at bounding box center [241, 18] width 6 height 5
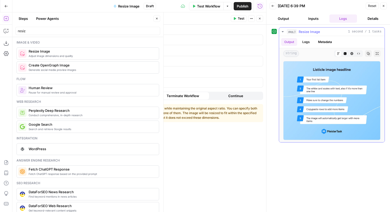
click at [368, 54] on icon "button" at bounding box center [368, 53] width 3 height 3
click at [175, 84] on p "****" at bounding box center [190, 82] width 137 height 5
click at [244, 17] on span "Test" at bounding box center [241, 18] width 6 height 5
click at [362, 128] on img at bounding box center [331, 100] width 97 height 79
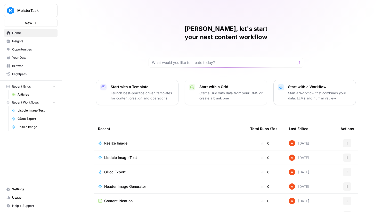
click at [29, 70] on div "Home Insights Opportunities Your Data Browse Flightpath" at bounding box center [30, 54] width 53 height 50
click at [29, 77] on link "Flightpath" at bounding box center [30, 74] width 53 height 8
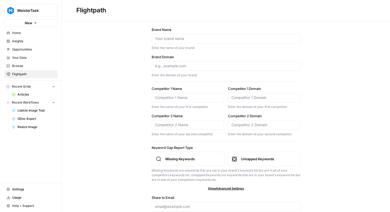
click at [24, 58] on span "Your Data" at bounding box center [33, 57] width 43 height 5
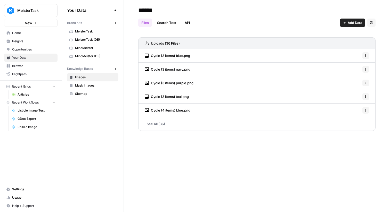
click at [97, 85] on span "Mask Images" at bounding box center [95, 85] width 41 height 5
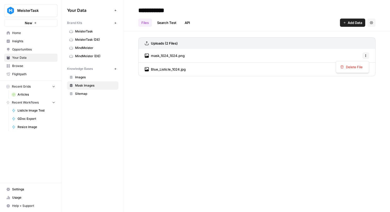
click at [367, 57] on button "Options" at bounding box center [365, 55] width 7 height 7
click at [360, 66] on span "Delete File" at bounding box center [354, 66] width 17 height 5
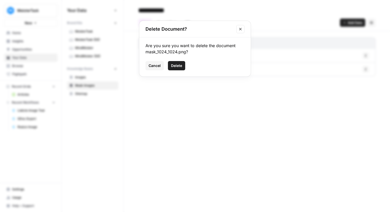
click at [183, 66] on button "Delete" at bounding box center [176, 65] width 17 height 9
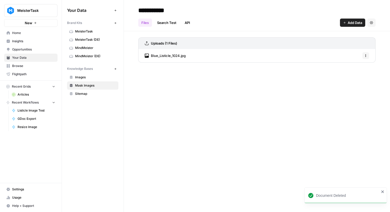
click at [366, 54] on icon "button" at bounding box center [365, 55] width 3 height 3
click at [357, 65] on span "Delete File" at bounding box center [354, 66] width 17 height 5
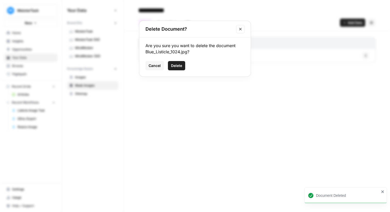
click at [178, 61] on button "Delete" at bounding box center [176, 65] width 17 height 9
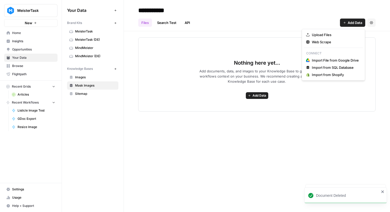
click at [349, 21] on span "Add Data" at bounding box center [355, 22] width 14 height 5
click at [337, 35] on span "Upload Files" at bounding box center [335, 34] width 47 height 5
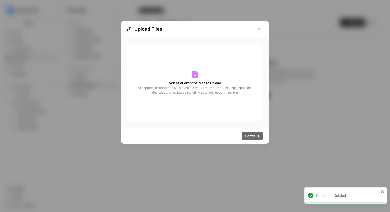
click at [210, 71] on div "Select or drop the files to upload Accepted files are .pdf, .csv, .txt, .text, …" at bounding box center [195, 83] width 136 height 78
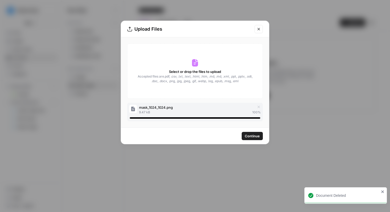
click at [254, 136] on span "Continue" at bounding box center [252, 136] width 15 height 5
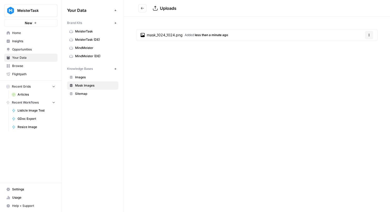
click at [177, 37] on span "mask_1024_1024.png" at bounding box center [165, 34] width 36 height 5
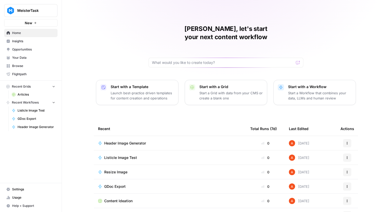
click at [31, 72] on span "Flightpath" at bounding box center [33, 74] width 43 height 5
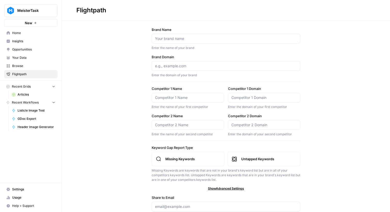
click at [31, 59] on span "Your Data" at bounding box center [33, 57] width 43 height 5
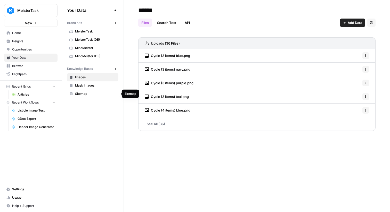
click at [104, 94] on span "Sitemap" at bounding box center [95, 94] width 41 height 5
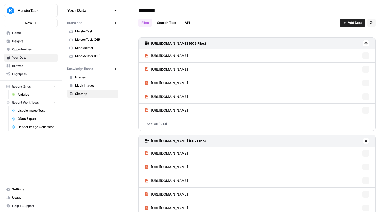
click at [97, 75] on link "Images" at bounding box center [92, 77] width 51 height 8
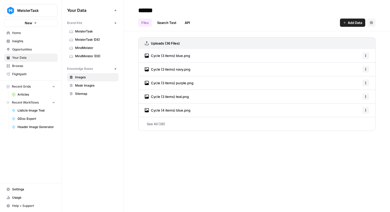
click at [188, 124] on link "See All (36)" at bounding box center [256, 123] width 237 height 13
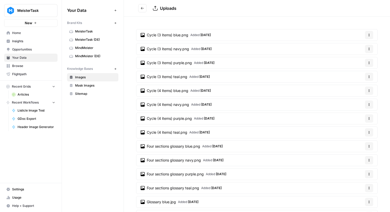
click at [144, 10] on button "Go back" at bounding box center [142, 8] width 8 height 8
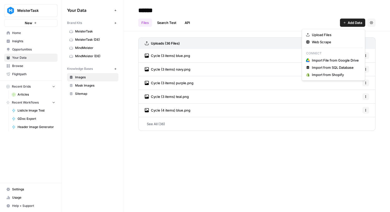
click at [353, 22] on span "Add Data" at bounding box center [355, 22] width 14 height 5
click at [327, 34] on span "Upload Files" at bounding box center [335, 34] width 47 height 5
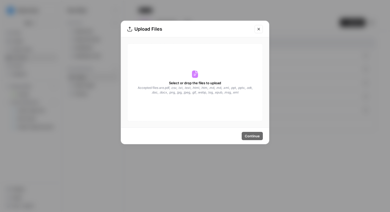
click at [206, 32] on div "Upload Files" at bounding box center [189, 29] width 124 height 7
click at [200, 19] on div "Upload Files Select or drop the files to upload Accepted files are .pdf, .csv, …" at bounding box center [195, 106] width 390 height 212
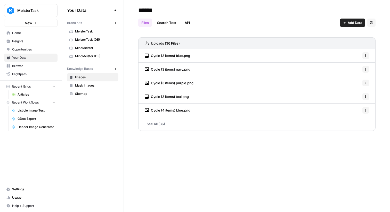
click at [115, 70] on button "New" at bounding box center [115, 69] width 6 height 6
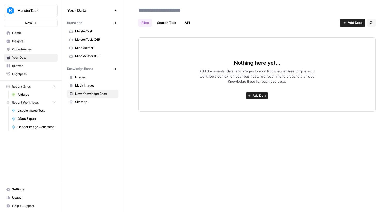
type input "*"
type input "**********"
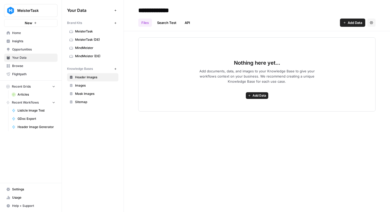
click at [22, 33] on span "Home" at bounding box center [33, 33] width 43 height 5
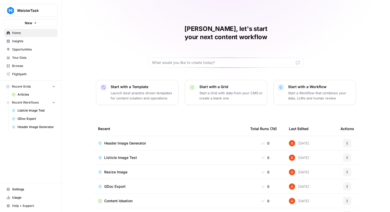
click at [30, 40] on span "Insights" at bounding box center [33, 41] width 43 height 5
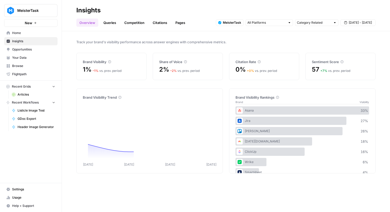
click at [29, 65] on span "Browse" at bounding box center [33, 66] width 43 height 5
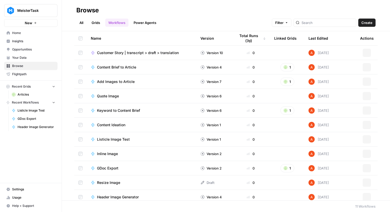
click at [94, 22] on link "Grids" at bounding box center [95, 23] width 15 height 8
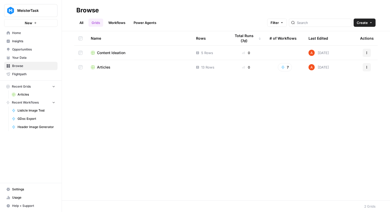
click at [109, 64] on td "Articles" at bounding box center [139, 67] width 105 height 14
click at [102, 67] on span "Articles" at bounding box center [103, 67] width 13 height 5
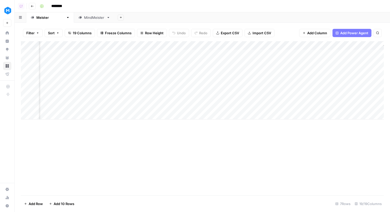
scroll to position [0, 593]
click at [175, 45] on div "Add Column" at bounding box center [202, 80] width 363 height 78
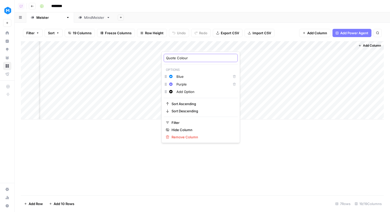
click at [173, 57] on input "Quote Colour" at bounding box center [200, 57] width 69 height 5
type input "Image Colour"
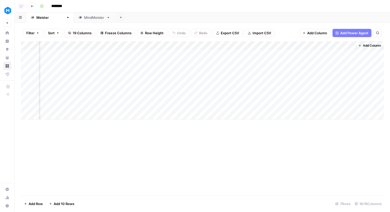
click at [367, 46] on span "Add Column" at bounding box center [372, 45] width 18 height 5
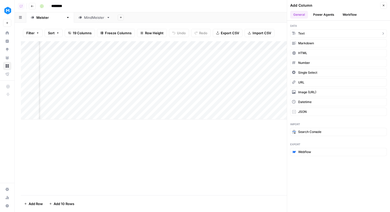
click at [313, 35] on button "Text" at bounding box center [338, 33] width 97 height 8
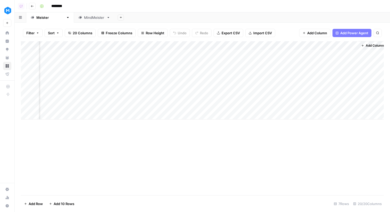
scroll to position [0, 667]
drag, startPoint x: 307, startPoint y: 46, endPoint x: 261, endPoint y: 47, distance: 45.4
click at [261, 47] on div "Add Column" at bounding box center [202, 80] width 363 height 78
click at [254, 57] on input "New Column" at bounding box center [265, 57] width 52 height 5
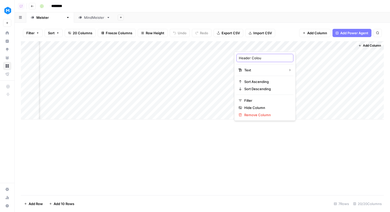
type input "Header Colour"
click at [274, 47] on div "Add Column" at bounding box center [202, 80] width 363 height 78
click at [264, 60] on input "Header Colour" at bounding box center [265, 57] width 52 height 5
click at [306, 45] on div "Add Column" at bounding box center [202, 80] width 363 height 78
click at [269, 115] on span "Remove Column" at bounding box center [266, 114] width 45 height 5
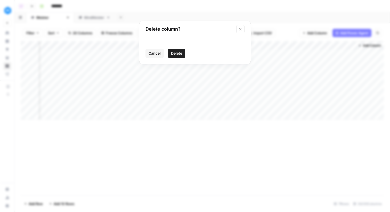
click at [181, 52] on span "Delete" at bounding box center [176, 53] width 11 height 5
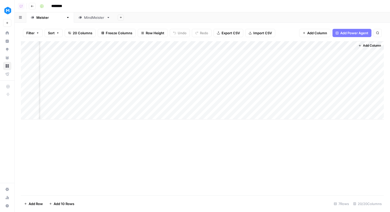
scroll to position [0, 593]
click at [364, 42] on button "Add Column" at bounding box center [369, 45] width 27 height 7
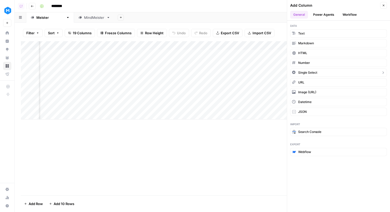
click at [312, 72] on span "Single Select" at bounding box center [307, 72] width 19 height 5
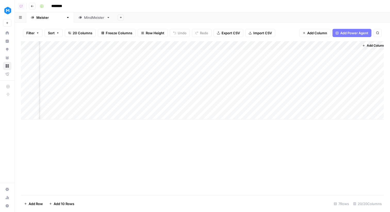
scroll to position [0, 639]
click at [329, 45] on div "Add Column" at bounding box center [202, 80] width 363 height 78
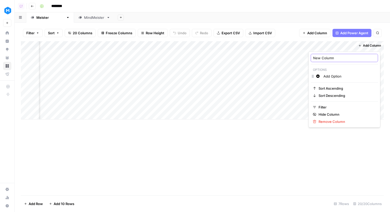
click at [327, 57] on input "New Column" at bounding box center [344, 57] width 63 height 5
paste input "Header Colour"
type input "Header Colour"
click at [330, 45] on div "Add Column" at bounding box center [202, 80] width 363 height 78
click at [330, 76] on input "Add Option" at bounding box center [349, 76] width 52 height 5
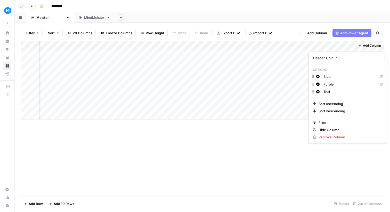
type input "Teal"
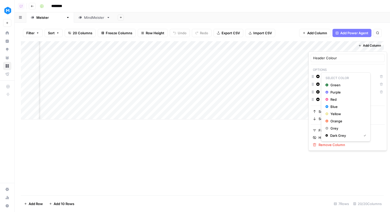
click at [318, 76] on icon "button" at bounding box center [317, 76] width 3 height 3
click at [333, 105] on span "Blue" at bounding box center [347, 106] width 34 height 5
click at [318, 85] on icon "button" at bounding box center [317, 84] width 3 height 3
click at [333, 99] on span "Purple" at bounding box center [347, 99] width 34 height 5
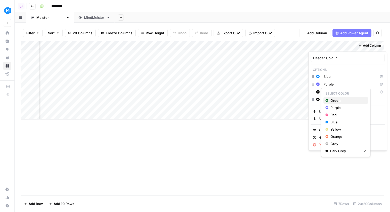
click at [336, 100] on span "Green" at bounding box center [347, 100] width 34 height 5
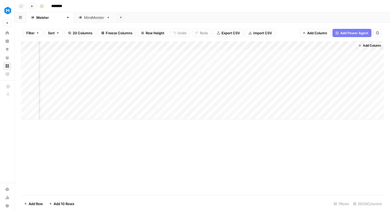
click at [290, 24] on div "Filter Sort 20 Columns Freeze Columns Row Height Undo Redo Export CSV Import CS…" at bounding box center [202, 118] width 375 height 190
click at [371, 47] on span "Add Column" at bounding box center [372, 45] width 18 height 5
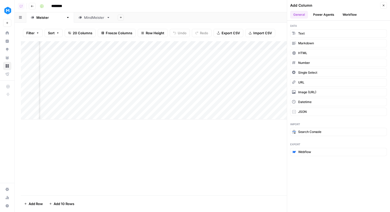
click at [350, 12] on button "Workflow" at bounding box center [349, 15] width 20 height 8
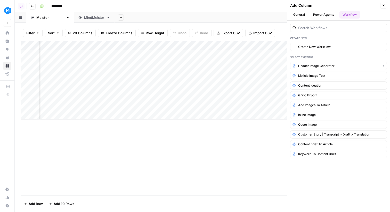
click at [319, 64] on span "Header Image Generator" at bounding box center [316, 66] width 36 height 5
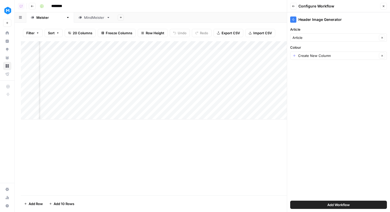
click at [323, 53] on div "Create New Column Clear" at bounding box center [338, 56] width 97 height 8
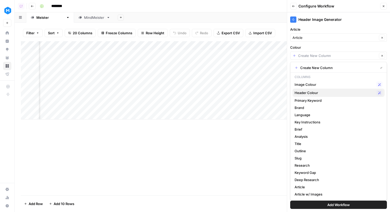
click at [313, 90] on span "Header Colour" at bounding box center [334, 92] width 80 height 5
type input "Header Colour"
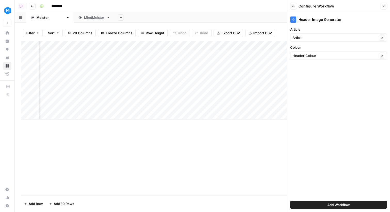
click at [349, 205] on span "Add Workflow" at bounding box center [338, 204] width 22 height 5
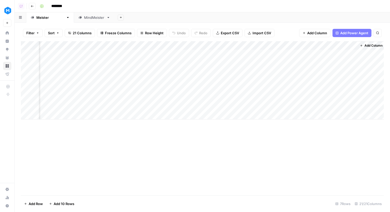
scroll to position [0, 703]
click at [264, 52] on div "Add Column" at bounding box center [202, 80] width 363 height 78
click at [265, 85] on button "Purple" at bounding box center [259, 83] width 14 height 6
click at [323, 50] on div "Add Column" at bounding box center [202, 80] width 363 height 78
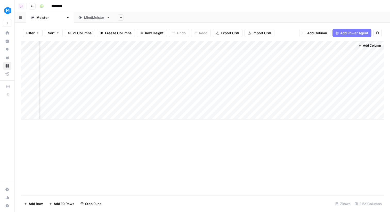
drag, startPoint x: 224, startPoint y: 46, endPoint x: 323, endPoint y: 49, distance: 98.8
click at [323, 49] on div "Add Column" at bounding box center [202, 80] width 363 height 78
click at [303, 53] on div "Add Column" at bounding box center [202, 80] width 363 height 78
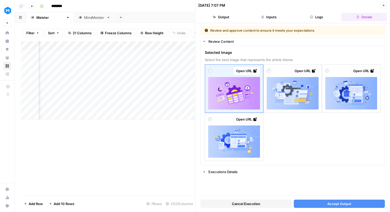
click at [383, 5] on icon "button" at bounding box center [384, 6] width 2 height 2
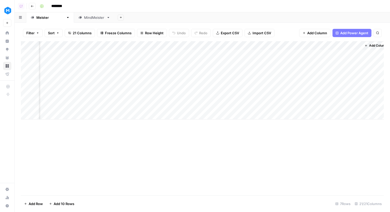
scroll to position [0, 697]
click at [311, 53] on div "Add Column" at bounding box center [202, 80] width 363 height 78
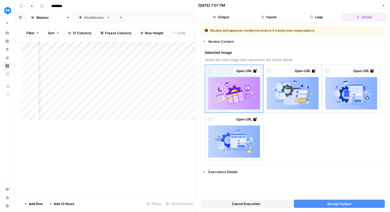
click at [313, 14] on button "Logs" at bounding box center [317, 17] width 46 height 8
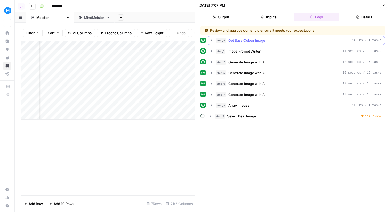
click at [270, 42] on div "step_9 Get Base Colour Image 145 ms / 1 tasks" at bounding box center [299, 40] width 166 height 5
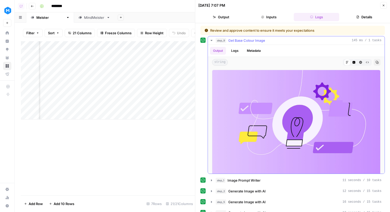
click at [271, 42] on div "step_9 Get Base Colour Image 145 ms / 1 tasks" at bounding box center [299, 40] width 166 height 5
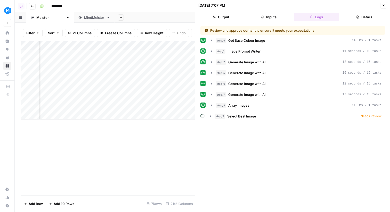
click at [268, 48] on button "step_1 Image Prompt Writer 11 seconds / 10 tasks" at bounding box center [296, 51] width 177 height 8
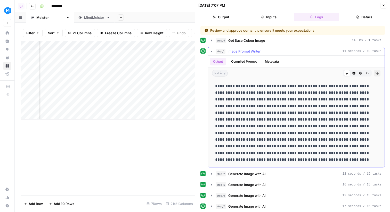
click at [268, 48] on button "step_1 Image Prompt Writer 11 seconds / 10 tasks" at bounding box center [296, 51] width 177 height 8
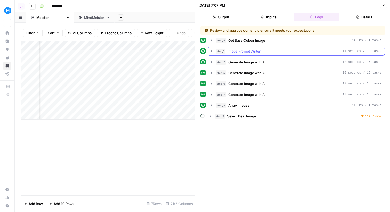
click at [265, 52] on div "step_1 Image Prompt Writer 11 seconds / 10 tasks" at bounding box center [299, 51] width 166 height 5
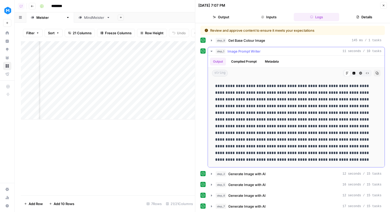
click at [266, 52] on div "step_1 Image Prompt Writer 11 seconds / 10 tasks" at bounding box center [299, 51] width 166 height 5
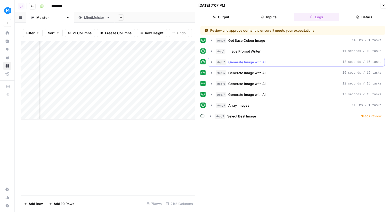
click at [263, 60] on span "Generate Image with AI" at bounding box center [246, 62] width 37 height 5
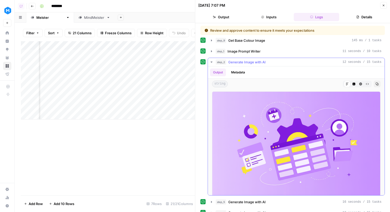
click at [263, 60] on span "Generate Image with AI" at bounding box center [246, 62] width 37 height 5
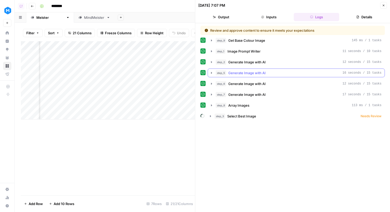
click at [263, 72] on span "Generate Image with AI" at bounding box center [246, 72] width 37 height 5
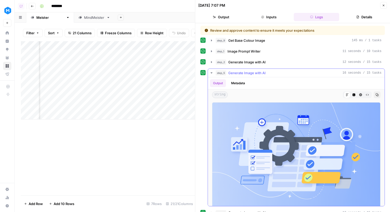
click at [263, 72] on span "Generate Image with AI" at bounding box center [246, 72] width 37 height 5
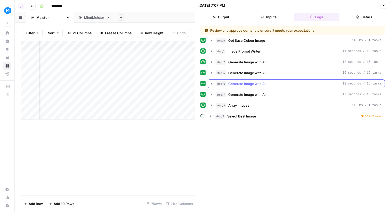
click at [263, 81] on span "Generate Image with AI" at bounding box center [246, 83] width 37 height 5
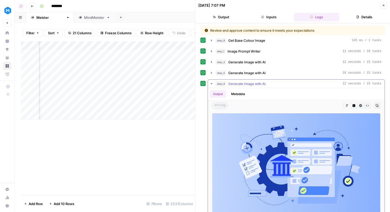
click at [264, 85] on span "Generate Image with AI" at bounding box center [246, 83] width 37 height 5
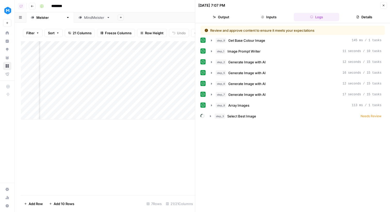
click at [265, 91] on button "step_7 Generate Image with AI 17 seconds / 15 tasks" at bounding box center [296, 95] width 177 height 8
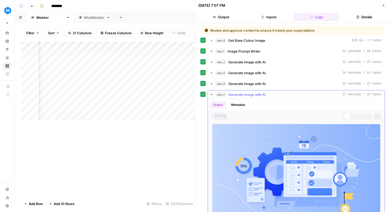
click at [266, 86] on button "step_6 Generate Image with AI 12 seconds / 15 tasks" at bounding box center [296, 84] width 177 height 8
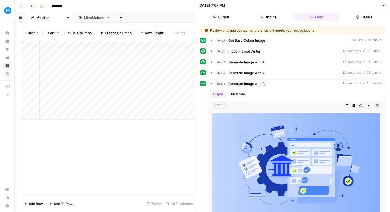
click at [385, 5] on icon "button" at bounding box center [383, 5] width 3 height 3
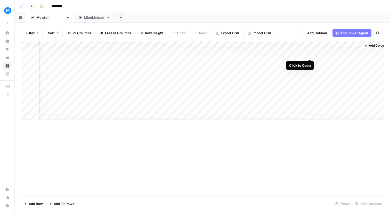
click at [308, 53] on div "Add Column" at bounding box center [202, 80] width 363 height 78
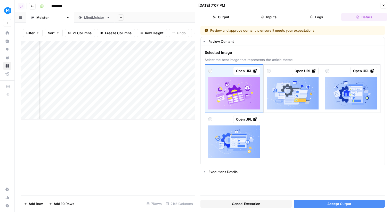
click at [267, 207] on button "Cancel Execution" at bounding box center [245, 204] width 91 height 8
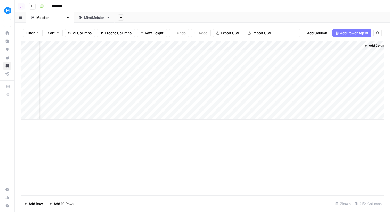
click at [277, 43] on div "Add Column" at bounding box center [202, 80] width 363 height 78
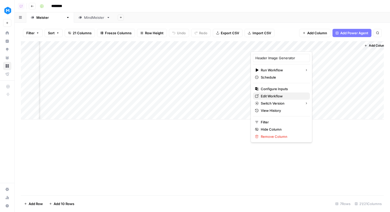
click at [270, 98] on span "Edit Workflow" at bounding box center [283, 96] width 45 height 5
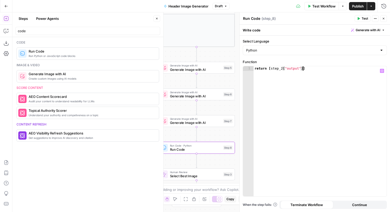
scroll to position [0, 1]
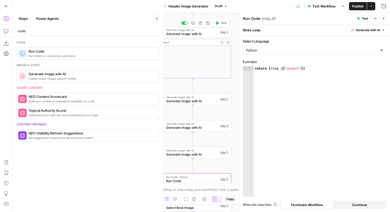
click at [225, 25] on span "Test" at bounding box center [224, 23] width 6 height 4
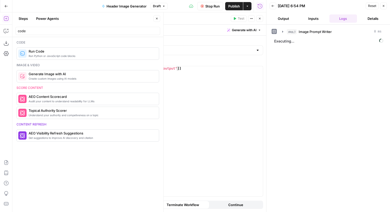
click at [261, 21] on button "Close" at bounding box center [259, 18] width 7 height 7
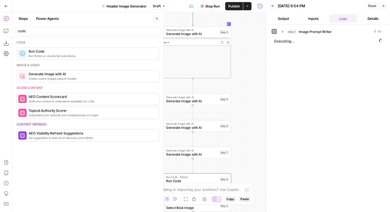
click at [192, 35] on span "Generate Image with AI" at bounding box center [191, 33] width 51 height 5
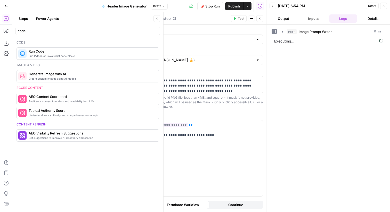
click at [257, 20] on button "Close" at bounding box center [259, 18] width 7 height 7
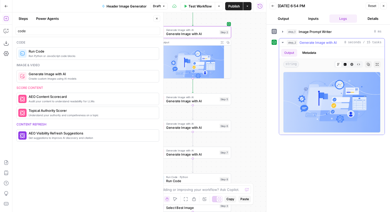
click at [359, 65] on icon "button" at bounding box center [358, 64] width 3 height 3
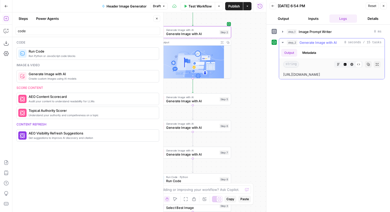
click at [340, 67] on button "Markdown" at bounding box center [338, 64] width 7 height 7
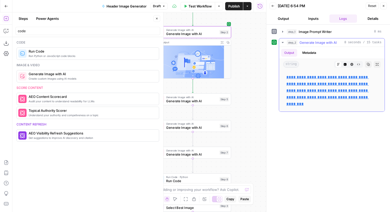
click at [346, 64] on icon "button" at bounding box center [345, 64] width 3 height 3
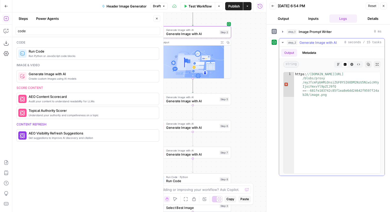
click at [352, 64] on icon "button" at bounding box center [351, 64] width 3 height 3
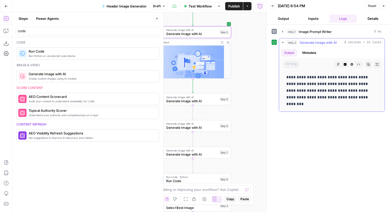
click at [362, 63] on div "Markdown Code Editor HTML Viewer Raw Output" at bounding box center [348, 64] width 29 height 7
click at [359, 63] on icon "button" at bounding box center [358, 64] width 3 height 3
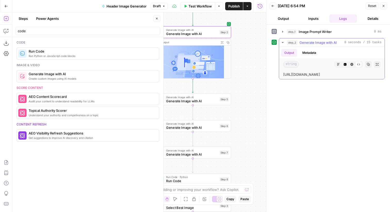
click at [376, 64] on icon "button" at bounding box center [376, 64] width 3 height 3
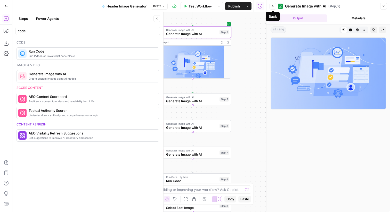
click at [271, 4] on button "Back" at bounding box center [272, 6] width 7 height 7
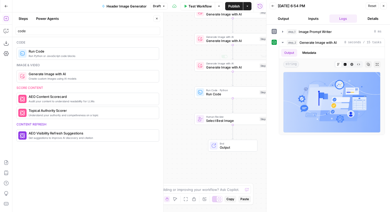
click at [216, 93] on span "Run Code" at bounding box center [231, 94] width 51 height 5
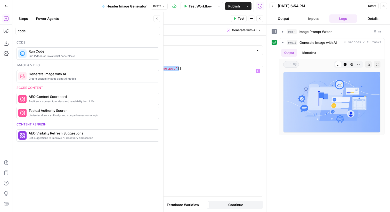
drag, startPoint x: 179, startPoint y: 67, endPoint x: 147, endPoint y: 68, distance: 32.2
click at [147, 68] on div "return [ step_2 [ "output" ]]" at bounding box center [196, 135] width 133 height 139
paste textarea "**********"
type textarea "**********"
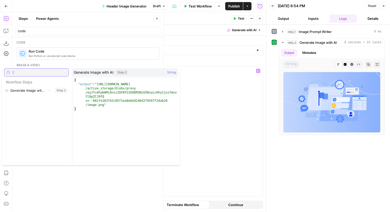
type input "2"
click at [48, 90] on icon "button" at bounding box center [49, 90] width 3 height 3
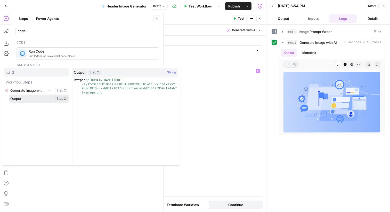
click at [25, 97] on button "Select variable Output" at bounding box center [38, 99] width 59 height 8
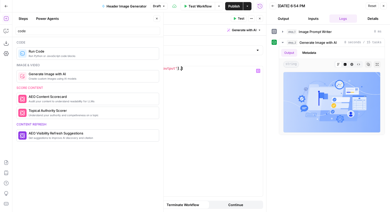
scroll to position [0, 4]
click at [387, 6] on button "Close" at bounding box center [383, 6] width 7 height 7
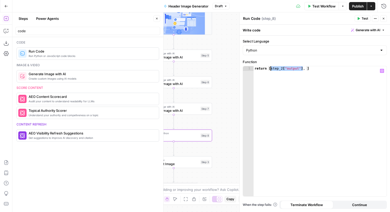
drag, startPoint x: 304, startPoint y: 69, endPoint x: 270, endPoint y: 70, distance: 34.1
click at [270, 70] on div "return [ step_2 [ "output" ] , ]" at bounding box center [319, 135] width 133 height 139
click at [306, 70] on div "return [ step_2 [ "output" ] , ]" at bounding box center [319, 135] width 133 height 139
paste textarea "**********"
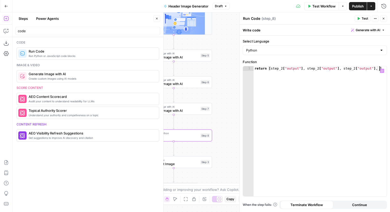
scroll to position [0, 9]
paste textarea "**********"
click at [267, 74] on div "return [ step_2 [ "output" ] , step_2 [ "output" ] , step_2 [ "output" ] , step…" at bounding box center [319, 140] width 133 height 149
click at [318, 68] on div "return [ step_2 [ "output" ] , step_2 [ "output" ] , step_2 [ "output" ] , step…" at bounding box center [319, 140] width 133 height 149
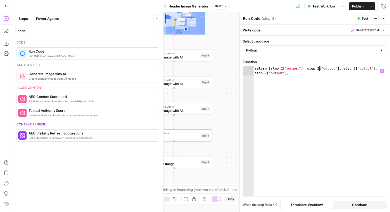
scroll to position [0, 5]
click at [355, 70] on div "return [ step_2 [ "output" ] , step_5 [ "output" ] , step_2 [ "output" ] , step…" at bounding box center [319, 140] width 133 height 149
type textarea "**********"
click at [362, 17] on span "Test" at bounding box center [364, 18] width 6 height 5
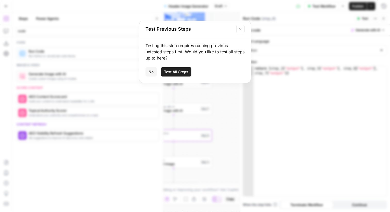
click at [180, 72] on span "Test All Steps" at bounding box center [176, 71] width 24 height 5
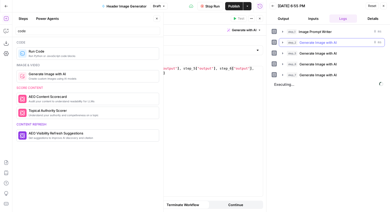
click at [319, 44] on span "Generate Image with AI" at bounding box center [317, 42] width 37 height 5
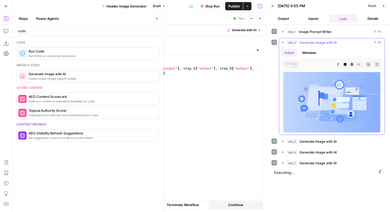
click at [319, 44] on span "Generate Image with AI" at bounding box center [317, 42] width 37 height 5
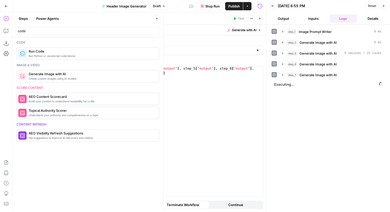
click at [327, 52] on span "Generate Image with AI" at bounding box center [317, 53] width 37 height 5
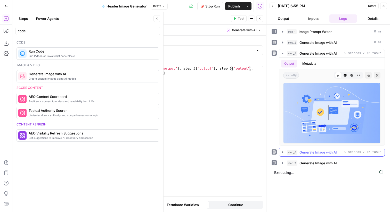
click at [335, 151] on span "Generate Image with AI" at bounding box center [317, 152] width 37 height 5
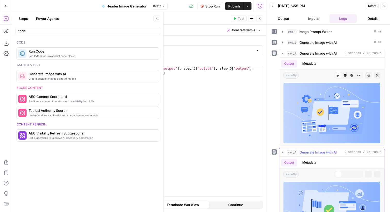
scroll to position [56, 0]
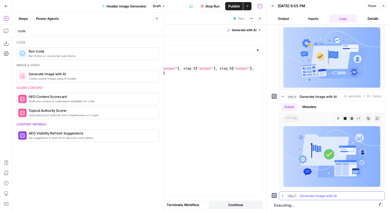
click at [332, 198] on span "Generate Image with AI" at bounding box center [317, 195] width 37 height 5
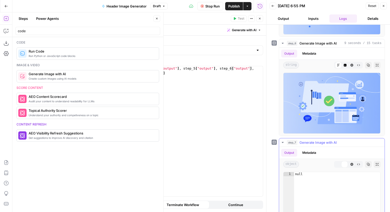
scroll to position [185, 0]
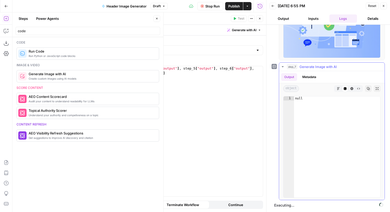
click at [309, 76] on button "Metadata" at bounding box center [309, 77] width 20 height 8
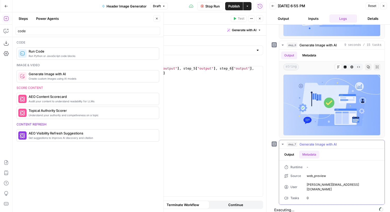
click at [286, 144] on button "step_7 Generate Image with AI" at bounding box center [331, 144] width 105 height 8
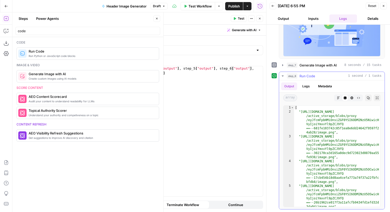
scroll to position [6, 0]
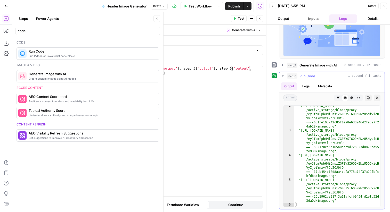
type textarea "**********"
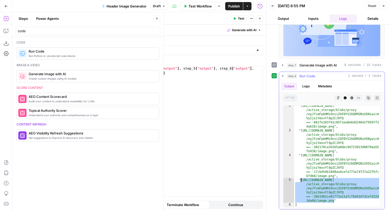
drag, startPoint x: 334, startPoint y: 200, endPoint x: 301, endPoint y: 180, distance: 38.9
click at [301, 180] on div ""https://cdn.airops.com/rails /active_storage/blobs/proxy /eyJfcmFpbHMiOnsiZGF0…" at bounding box center [337, 169] width 86 height 130
click at [382, 7] on icon "button" at bounding box center [383, 5] width 3 height 3
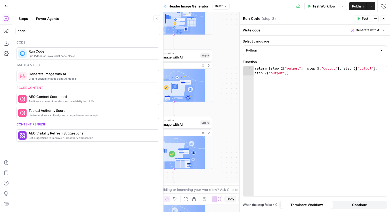
click at [383, 18] on icon "button" at bounding box center [383, 18] width 3 height 3
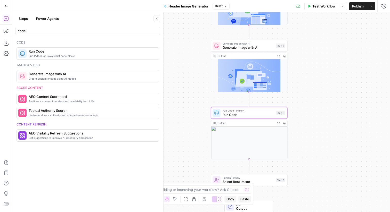
scroll to position [6, 0]
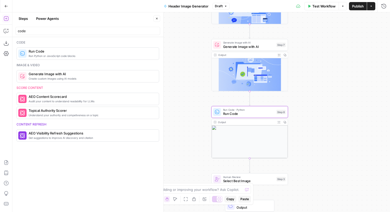
click at [248, 112] on span "Run Code" at bounding box center [248, 113] width 51 height 5
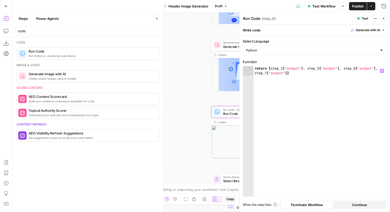
click at [232, 113] on span "Run Code" at bounding box center [248, 113] width 51 height 5
click at [384, 21] on button "Close" at bounding box center [383, 18] width 7 height 7
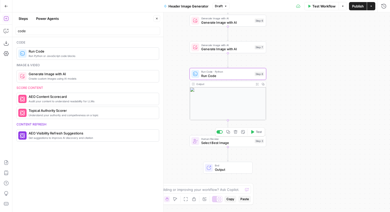
click at [254, 144] on div "Human Review Select Best Image Step 3 Copy step Delete step Add Note Test" at bounding box center [227, 141] width 73 height 9
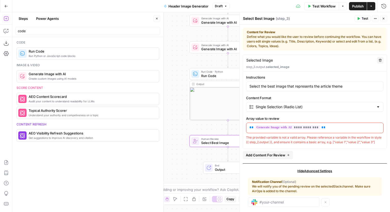
click at [323, 128] on p "**********" at bounding box center [314, 127] width 131 height 5
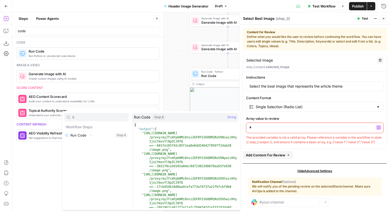
type input "8"
click at [91, 135] on icon "button" at bounding box center [90, 135] width 3 height 3
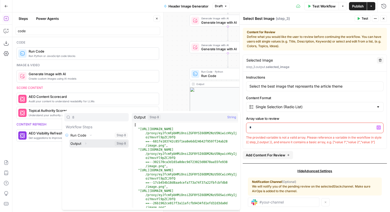
click at [82, 143] on button "Expand" at bounding box center [85, 143] width 7 height 7
click at [100, 142] on button "Select variable Output" at bounding box center [98, 143] width 59 height 8
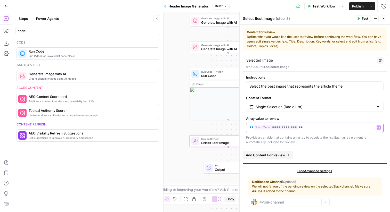
scroll to position [7, 0]
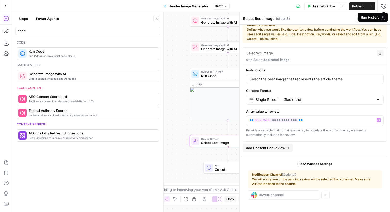
click at [358, 19] on icon "button" at bounding box center [359, 18] width 2 height 3
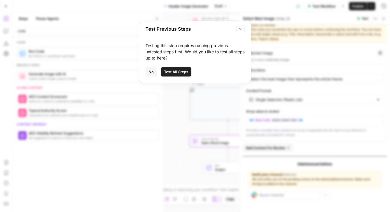
click at [188, 71] on button "Test All Steps" at bounding box center [176, 71] width 30 height 9
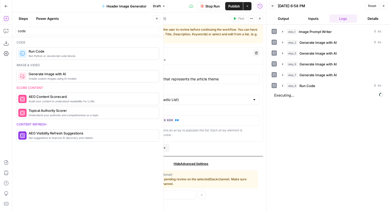
click at [260, 19] on icon "button" at bounding box center [259, 18] width 3 height 3
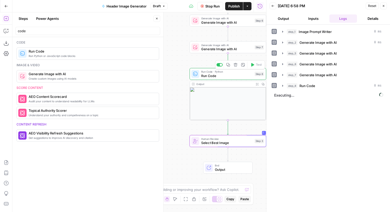
click at [237, 76] on span "Run Code" at bounding box center [226, 75] width 51 height 5
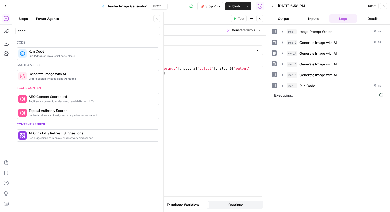
click at [130, 21] on div "Run Code Run Code" at bounding box center [128, 18] width 20 height 6
type textarea "Array Images"
click at [261, 18] on button "Close" at bounding box center [259, 18] width 7 height 7
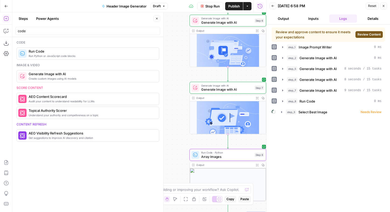
click at [370, 34] on span "Review Content" at bounding box center [368, 34] width 23 height 5
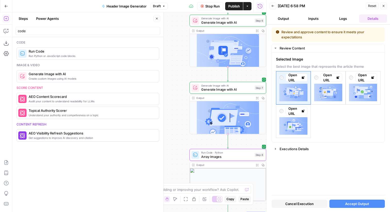
click at [341, 206] on button "Accept Output" at bounding box center [357, 204] width 56 height 8
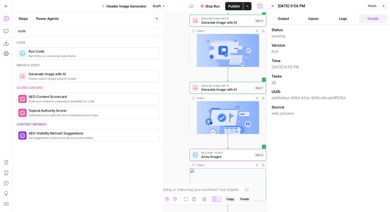
click at [275, 7] on button "Back" at bounding box center [272, 6] width 7 height 7
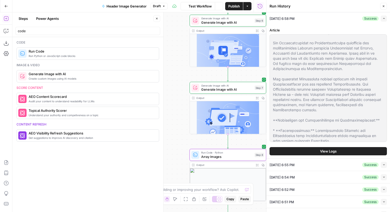
scroll to position [204, 0]
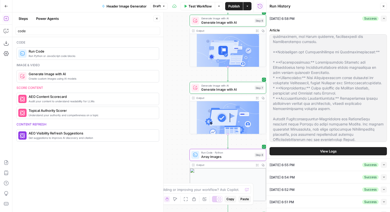
click at [384, 6] on icon "button" at bounding box center [383, 6] width 3 height 3
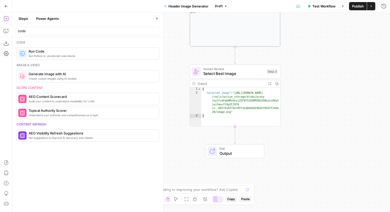
type textarea "**********"
click at [220, 94] on div "{ "selected_image" : "https://cdn.airops.com /rails/active_storage/blobs/proxy …" at bounding box center [240, 110] width 79 height 47
click at [158, 19] on icon "button" at bounding box center [156, 18] width 3 height 3
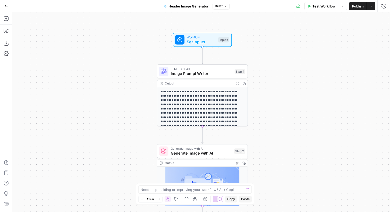
click at [227, 36] on div "Workflow Set Inputs Inputs Test Step" at bounding box center [202, 40] width 54 height 10
click at [280, 60] on button "Add Field" at bounding box center [310, 58] width 133 height 8
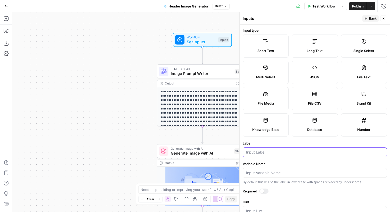
click at [263, 153] on input "Label" at bounding box center [314, 152] width 137 height 5
type input "Colour"
click at [370, 19] on span "Back" at bounding box center [372, 18] width 7 height 5
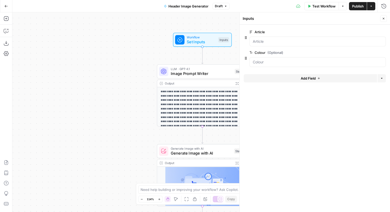
click at [366, 53] on span "edit field" at bounding box center [366, 53] width 11 height 4
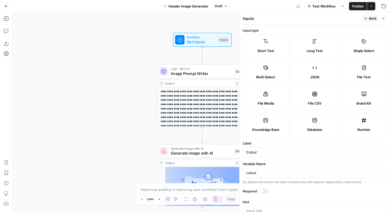
scroll to position [69, 0]
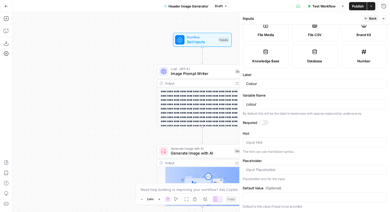
click at [262, 122] on div at bounding box center [262, 123] width 4 height 4
click at [259, 196] on input "Default Value" at bounding box center [314, 197] width 137 height 5
type input "Blue"
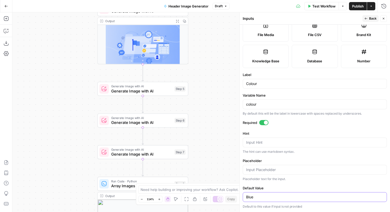
scroll to position [0, 0]
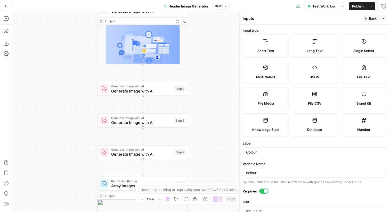
click at [376, 18] on span "Back" at bounding box center [372, 18] width 7 height 5
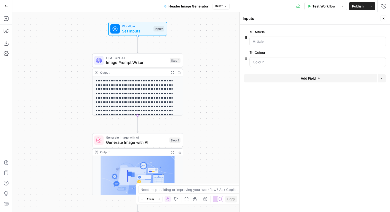
click at [140, 141] on span "Generate Image with AI" at bounding box center [136, 142] width 61 height 6
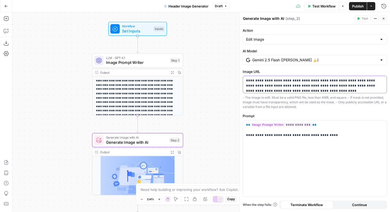
click at [302, 85] on p "**********" at bounding box center [314, 88] width 137 height 21
click at [8, 21] on icon "button" at bounding box center [6, 18] width 5 height 5
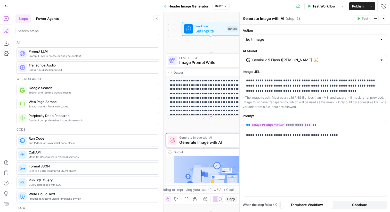
click at [4, 33] on button "Copilot" at bounding box center [6, 31] width 8 height 8
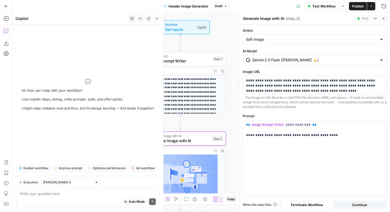
click at [67, 201] on div "Auto Mode Send" at bounding box center [88, 201] width 136 height 11
type textarea "Abo e"
drag, startPoint x: 8, startPoint y: 21, endPoint x: 7, endPoint y: 19, distance: 2.7
click at [7, 19] on icon "button" at bounding box center [6, 18] width 5 height 5
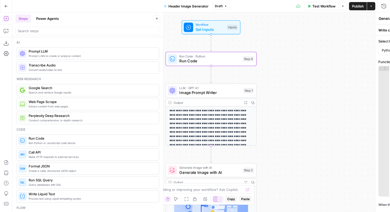
type textarea "Run Code"
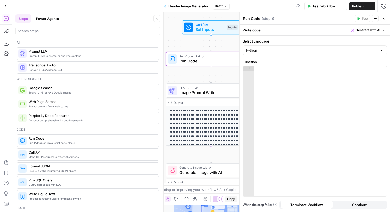
click at [270, 75] on div at bounding box center [319, 135] width 133 height 139
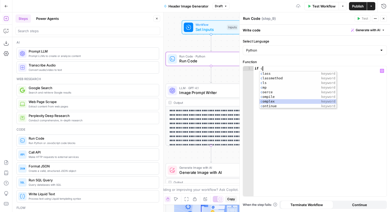
scroll to position [9, 0]
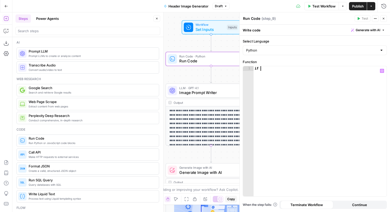
type textarea "****"
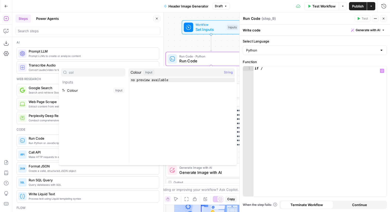
type input "col"
click at [64, 93] on button "Select variable Colour" at bounding box center [93, 90] width 64 height 8
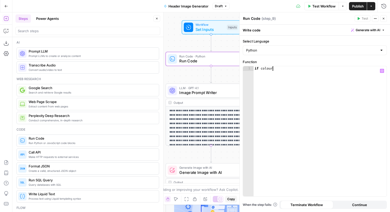
type textarea "*********"
type textarea "**********"
paste textarea "**********"
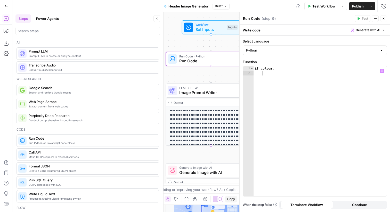
type textarea "**********"
paste textarea "**********"
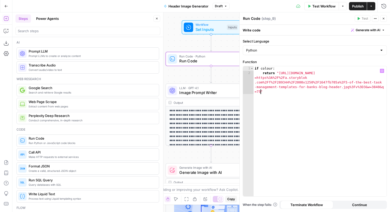
click at [276, 68] on div "if colour : return "https://www.meistertask.com/_next/image?url =https%3A%2F%2F…" at bounding box center [319, 145] width 133 height 158
paste textarea "**"
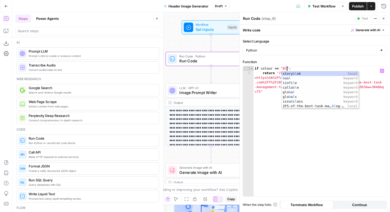
scroll to position [0, 3]
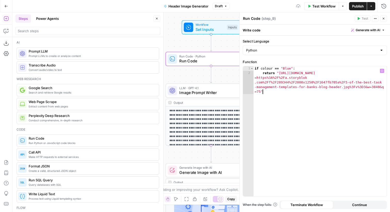
click at [275, 93] on div "if colour == "Blue" : return "https://www.meistertask.com/_next/image?url =http…" at bounding box center [319, 145] width 133 height 158
type textarea "**********"
drag, startPoint x: 293, startPoint y: 69, endPoint x: 261, endPoint y: 70, distance: 32.0
click at [261, 70] on div "if colour == "Blue" : return "https://www.meistertask.com/_next/image?url =http…" at bounding box center [319, 135] width 133 height 139
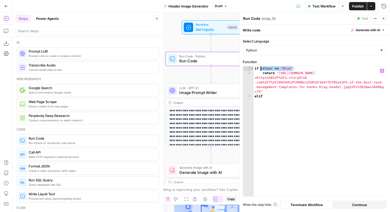
click at [279, 99] on div "if colour == "Blue" : return "https://www.meistertask.com/_next/image?url =http…" at bounding box center [319, 135] width 133 height 139
paste textarea "**********"
click at [289, 97] on div "if colour == "Blue" : return "https://www.meistertask.com/_next/image?url =http…" at bounding box center [319, 135] width 133 height 139
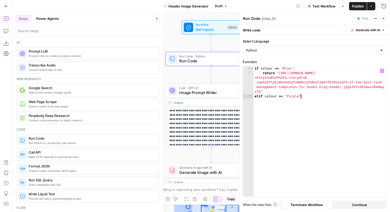
type textarea "**********"
drag, startPoint x: 306, startPoint y: 95, endPoint x: 248, endPoint y: 96, distance: 58.3
click at [248, 96] on div "1 2 3 4 5 if colour == "Blue" : return "https://www.meistertask.com/_next/image…" at bounding box center [315, 131] width 144 height 130
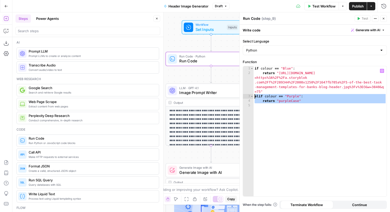
drag, startPoint x: 259, startPoint y: 106, endPoint x: 253, endPoint y: 97, distance: 10.1
click at [253, 97] on div "**********" at bounding box center [315, 131] width 144 height 130
paste textarea
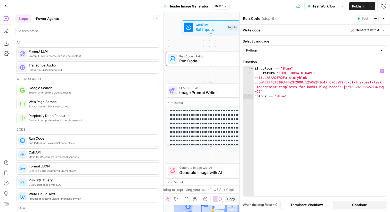
click at [260, 110] on div "if colour == "Blue" : return "https://www.meistertask.com/_next/image?url =http…" at bounding box center [319, 135] width 133 height 139
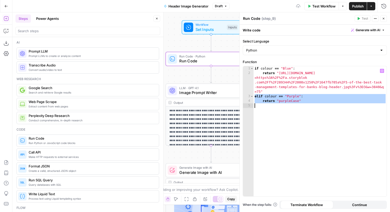
type textarea "**********"
click at [259, 109] on div "if colour == "Blue" : return "https://www.meistertask.com/_next/image?url =http…" at bounding box center [319, 135] width 133 height 139
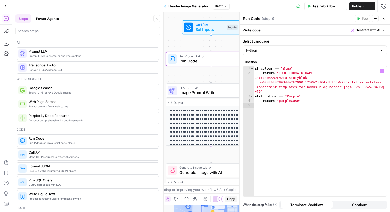
paste textarea "**********"
click at [290, 106] on div "if colour == "Blue" : return "https://www.meistertask.com/_next/image?url =http…" at bounding box center [319, 135] width 133 height 139
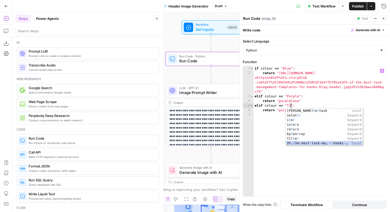
scroll to position [14, 0]
type textarea "**********"
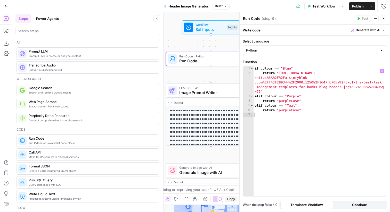
click at [274, 118] on div "if colour == "Blue" : return "https://www.meistertask.com/_next/image?url =http…" at bounding box center [319, 135] width 133 height 139
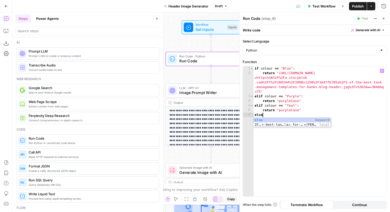
scroll to position [0, 0]
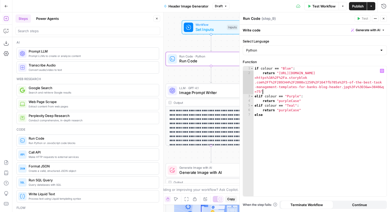
click at [265, 94] on div "if colour == "Blue" : return "https://www.meistertask.com/_next/image?url =http…" at bounding box center [319, 135] width 133 height 139
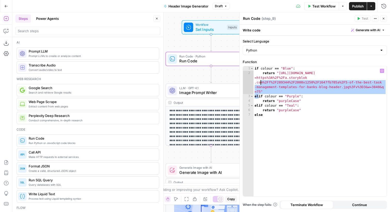
drag, startPoint x: 258, startPoint y: 97, endPoint x: 261, endPoint y: 85, distance: 12.2
click at [261, 85] on div "if colour == "Blue" : return "https://www.meistertask.com/_next/image?url =http…" at bounding box center [319, 135] width 133 height 139
click at [285, 87] on div "if colour == "Blue" : return "https://www.meistertask.com/_next/image?url =http…" at bounding box center [319, 135] width 133 height 139
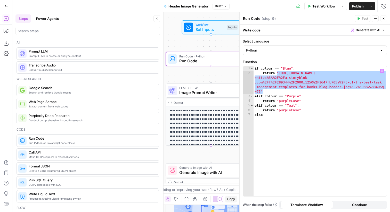
drag, startPoint x: 277, startPoint y: 91, endPoint x: 276, endPoint y: 74, distance: 17.3
click at [276, 74] on div "if colour == "Blue" : return "https://www.meistertask.com/_next/image?url =http…" at bounding box center [319, 135] width 133 height 139
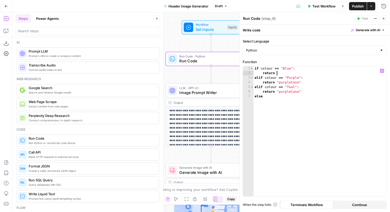
click at [269, 116] on div "if colour == "Blue" : return elif colour == "Purple" : return "purpleCase" elif…" at bounding box center [319, 135] width 133 height 139
type textarea "****"
paste textarea "**********"
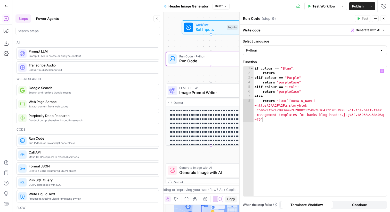
click at [308, 91] on div "if colour == "Blue" : return elif colour == "Purple" : return "purpleCase" elif…" at bounding box center [319, 145] width 133 height 158
click at [302, 96] on div "if colour == "Blue" : return elif colour == "Purple" : return "purpleCase" elif…" at bounding box center [319, 145] width 133 height 158
click at [290, 125] on div "if colour == "Blue" : return elif colour == "Purple" : return "purpleCase" elif…" at bounding box center [319, 145] width 133 height 158
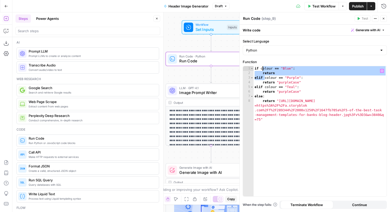
drag, startPoint x: 265, startPoint y: 79, endPoint x: 262, endPoint y: 69, distance: 10.9
click at [262, 69] on div "if colour == "Blue" : return elif colour == "Purple" : return "purpleCase" elif…" at bounding box center [319, 145] width 133 height 158
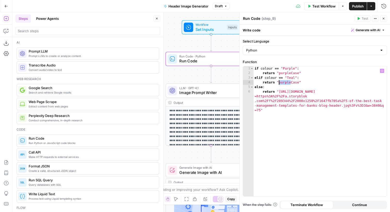
drag, startPoint x: 290, startPoint y: 82, endPoint x: 280, endPoint y: 82, distance: 10.6
click at [280, 82] on div "if colour == "Purple" : return "purpleCase" elif colour == "Teal" : return "pur…" at bounding box center [319, 145] width 133 height 158
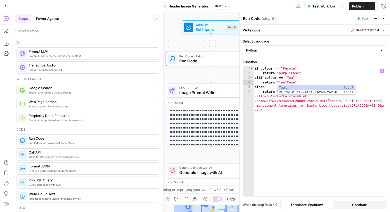
scroll to position [0, 2]
click at [280, 83] on div "if colour == "Purple" : return "purpleCase" elif colour == "Teal" : return "tea…" at bounding box center [319, 145] width 133 height 158
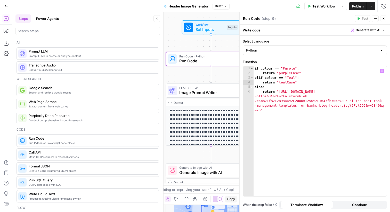
click at [280, 83] on div "if colour == "Purple" : return "purpleCase" elif colour == "Teal" : return "tea…" at bounding box center [319, 145] width 133 height 158
paste textarea "**********"
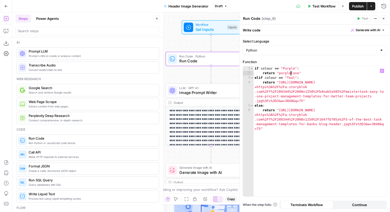
click at [291, 71] on div "if colour == "Purple" : return "purpleCase" elif colour == "Teal" : return "htt…" at bounding box center [319, 145] width 133 height 158
paste textarea "**********"
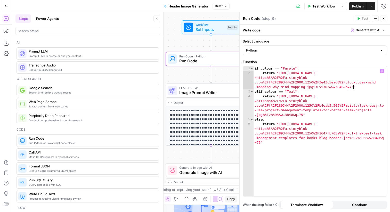
click at [303, 136] on div "if colour == "Purple" : return "https://www.meistertask.com/_next/image?url =ht…" at bounding box center [319, 145] width 133 height 158
type textarea "**********"
click at [251, 15] on div "Run Code Run Code ( step_9 ) Test Actions Close" at bounding box center [315, 18] width 144 height 7
click at [254, 18] on textarea "Run Code" at bounding box center [251, 18] width 17 height 5
type textarea "Get Base Colour Image"
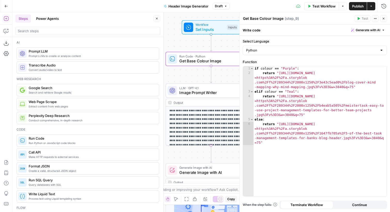
click at [386, 17] on button "Close" at bounding box center [383, 18] width 7 height 7
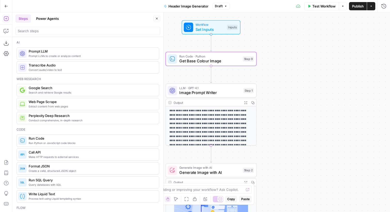
click at [232, 17] on span "Test Step" at bounding box center [226, 16] width 15 height 5
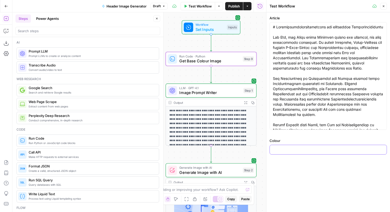
click at [299, 151] on input "Colour" at bounding box center [328, 149] width 111 height 5
type input "Teal"
click at [201, 7] on span "Test Workflow" at bounding box center [199, 6] width 23 height 5
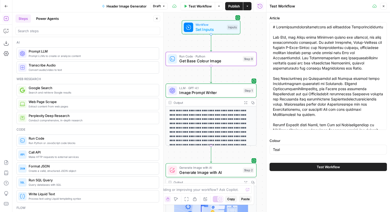
click at [325, 168] on span "Test Workflow" at bounding box center [328, 167] width 23 height 5
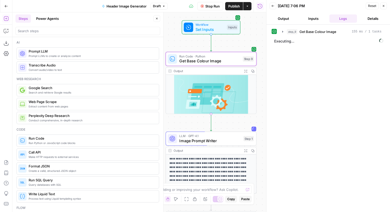
click at [208, 6] on span "Stop Run" at bounding box center [212, 6] width 14 height 5
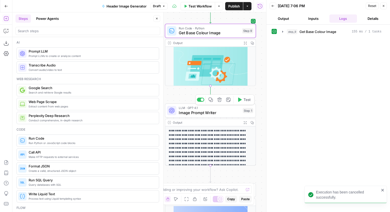
click at [221, 112] on span "Image Prompt Writer" at bounding box center [210, 113] width 62 height 6
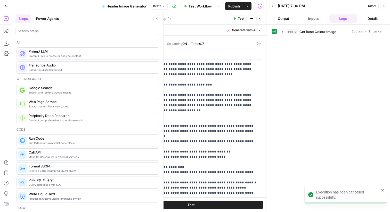
click at [261, 22] on header "Image Prompt Writer Image Prompt Writer ( step_1 ) Test Actions Close" at bounding box center [191, 18] width 150 height 12
click at [260, 19] on icon "button" at bounding box center [259, 18] width 3 height 3
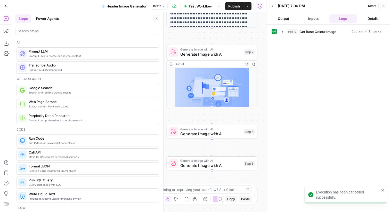
click at [231, 54] on span "Generate Image with AI" at bounding box center [210, 54] width 61 height 6
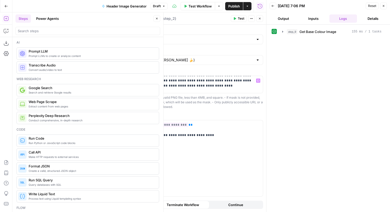
scroll to position [5, 0]
click at [387, 4] on header "Back 09/01/25 at 7:06 PM Reset Close Output Inputs Logs Details" at bounding box center [328, 12] width 124 height 25
click at [383, 4] on icon "button" at bounding box center [383, 5] width 3 height 3
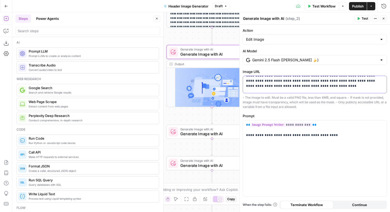
click at [308, 86] on p "**********" at bounding box center [314, 83] width 137 height 21
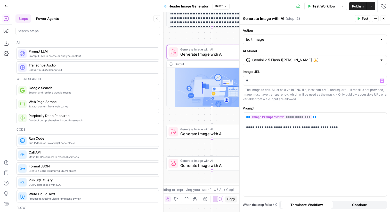
scroll to position [0, 0]
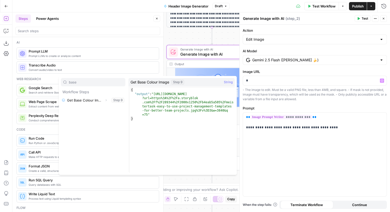
type input "base"
click at [106, 101] on icon "button" at bounding box center [105, 100] width 3 height 3
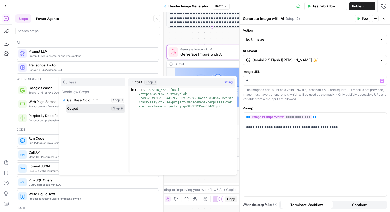
click at [93, 108] on button "Select variable Output" at bounding box center [95, 108] width 59 height 8
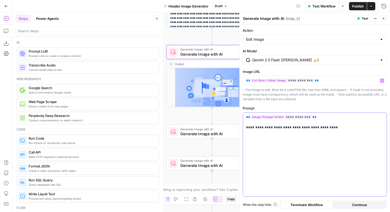
click at [349, 141] on div "**********" at bounding box center [315, 155] width 144 height 84
click at [386, 19] on button "Close" at bounding box center [383, 18] width 7 height 7
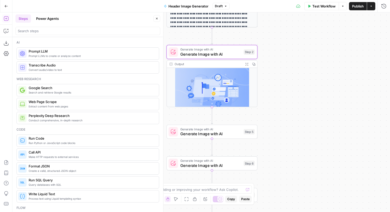
click at [360, 8] on span "Publish" at bounding box center [358, 6] width 12 height 5
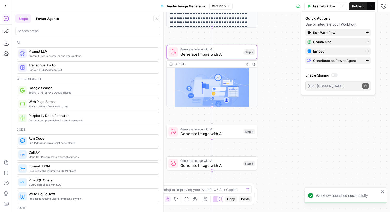
click at [4, 5] on icon "button" at bounding box center [6, 6] width 4 height 4
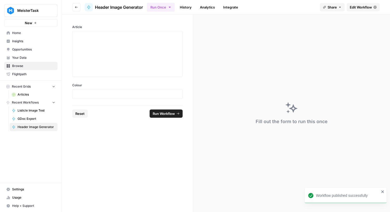
click at [75, 6] on icon "button" at bounding box center [76, 7] width 3 height 3
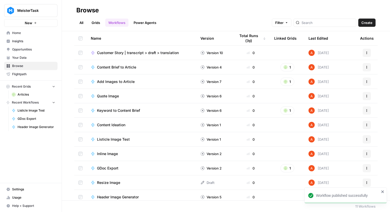
click at [97, 24] on link "Grids" at bounding box center [95, 23] width 15 height 8
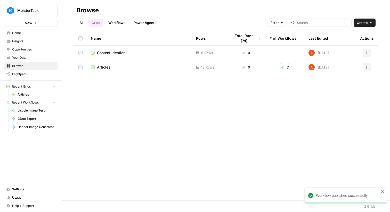
click at [106, 69] on span "Articles" at bounding box center [103, 67] width 13 height 5
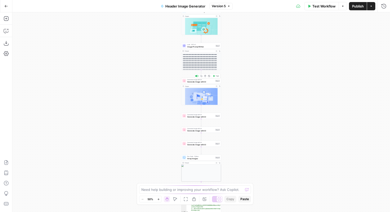
click at [211, 82] on span "Generate Image with AI" at bounding box center [200, 81] width 27 height 3
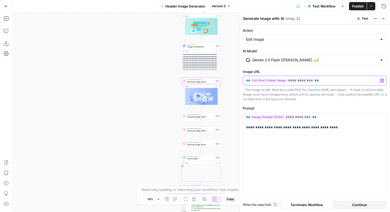
click at [332, 79] on p "**********" at bounding box center [314, 80] width 137 height 5
click at [214, 117] on div "Generate Image with AI Generate Image with AI Step 5 Copy step Delete step Add …" at bounding box center [201, 116] width 38 height 4
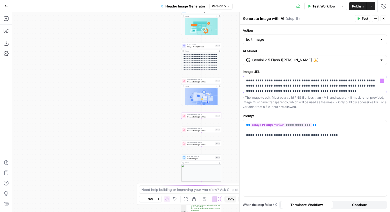
click at [326, 83] on p "**********" at bounding box center [314, 88] width 137 height 21
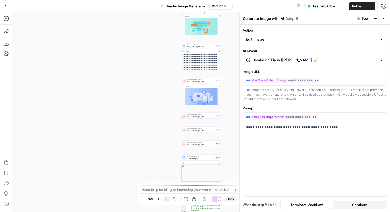
click at [213, 129] on span "Generate Image with AI" at bounding box center [200, 129] width 27 height 2
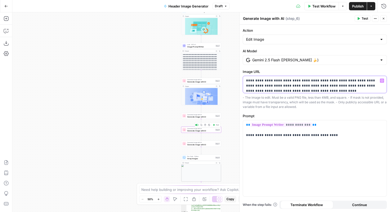
click at [307, 85] on p "**********" at bounding box center [314, 88] width 137 height 21
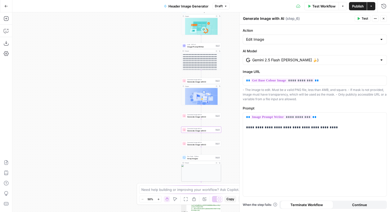
click at [207, 145] on span "Generate Image with AI" at bounding box center [200, 144] width 27 height 3
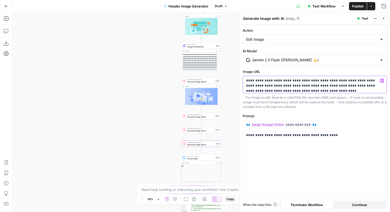
click at [305, 87] on p "**********" at bounding box center [314, 88] width 137 height 21
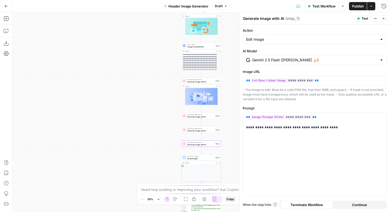
click at [383, 18] on icon "button" at bounding box center [383, 18] width 3 height 3
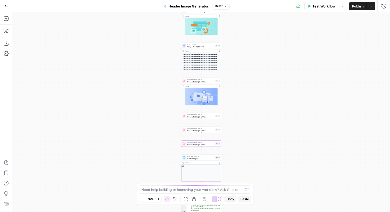
click at [354, 5] on span "Publish" at bounding box center [358, 6] width 12 height 5
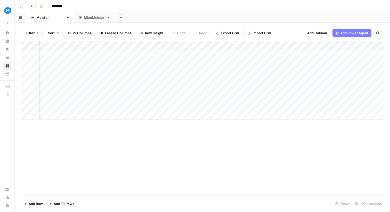
scroll to position [0, 703]
click at [274, 44] on div "Add Column" at bounding box center [202, 80] width 363 height 78
click at [299, 21] on div "Add Sheet" at bounding box center [251, 17] width 275 height 10
click at [303, 54] on div "Add Column" at bounding box center [202, 80] width 363 height 78
click at [301, 53] on div "Add Column" at bounding box center [202, 80] width 363 height 78
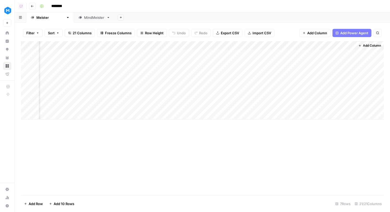
scroll to position [0, 699]
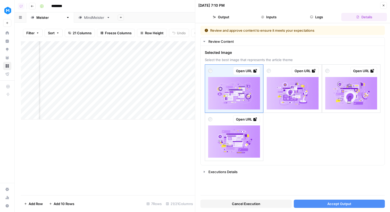
click at [301, 17] on button "Logs" at bounding box center [317, 17] width 46 height 8
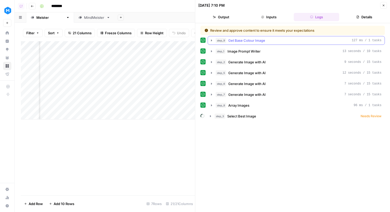
click at [249, 43] on button "step_9 Get Base Colour Image 127 ms / 1 tasks" at bounding box center [296, 40] width 177 height 8
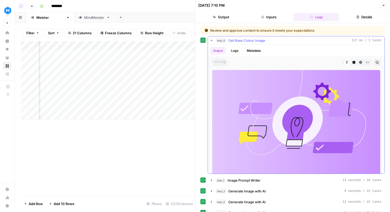
click at [249, 41] on span "Get Base Colour Image" at bounding box center [246, 40] width 37 height 5
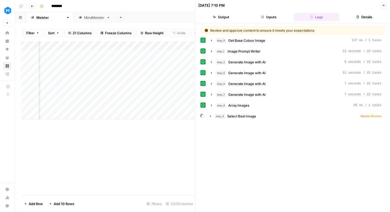
click at [381, 7] on button "Close" at bounding box center [383, 5] width 7 height 7
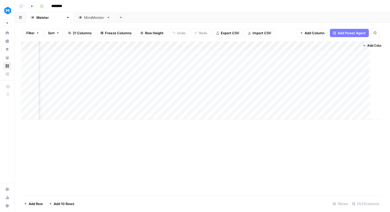
scroll to position [0, 697]
click at [309, 54] on div "Add Column" at bounding box center [202, 80] width 363 height 78
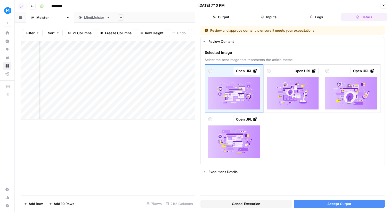
click at [266, 202] on button "Cancel Execution" at bounding box center [245, 204] width 91 height 8
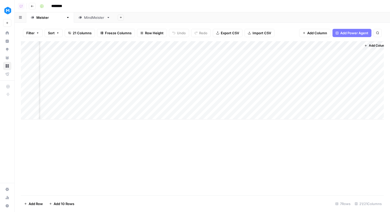
click at [277, 47] on div "Add Column" at bounding box center [202, 80] width 363 height 78
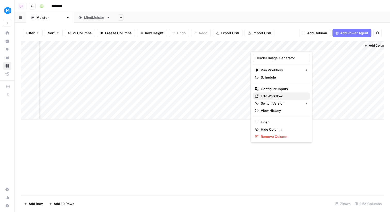
click at [269, 95] on span "Edit Workflow" at bounding box center [283, 96] width 45 height 5
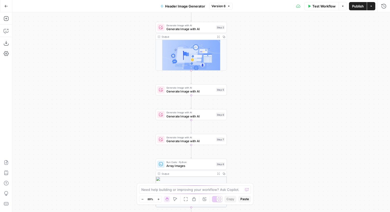
click at [211, 31] on div "Generate Image with AI Generate Image with AI Step 2" at bounding box center [190, 27] width 71 height 11
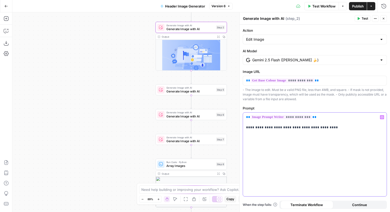
click at [323, 125] on p "**********" at bounding box center [314, 122] width 137 height 15
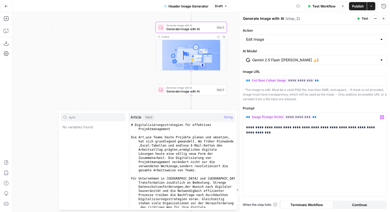
type input "sym"
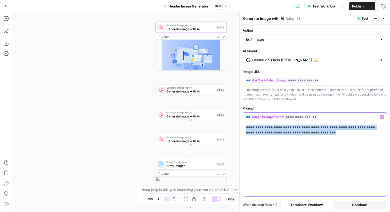
drag, startPoint x: 327, startPoint y: 135, endPoint x: 238, endPoint y: 129, distance: 89.7
click at [239, 129] on div "**********" at bounding box center [314, 112] width 151 height 200
copy p "**********"
click at [208, 115] on span "Generate Image with AI" at bounding box center [190, 116] width 48 height 5
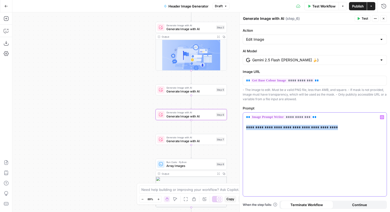
drag, startPoint x: 330, startPoint y: 129, endPoint x: 237, endPoint y: 126, distance: 93.1
click at [239, 126] on div "**********" at bounding box center [314, 112] width 151 height 200
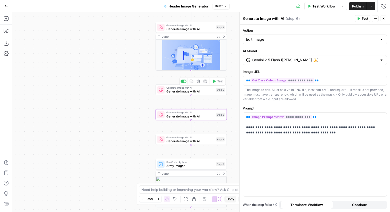
click at [199, 92] on span "Generate Image with AI" at bounding box center [190, 91] width 48 height 5
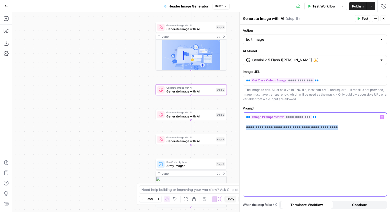
drag, startPoint x: 336, startPoint y: 128, endPoint x: 242, endPoint y: 128, distance: 94.1
click at [242, 128] on div "**********" at bounding box center [314, 112] width 151 height 200
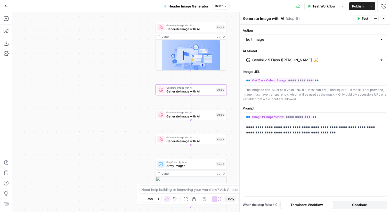
click at [207, 139] on span "Generate Image with AI" at bounding box center [190, 141] width 48 height 5
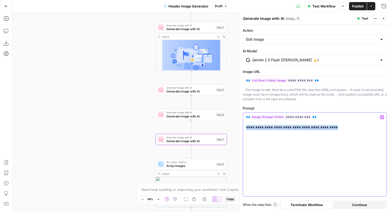
drag, startPoint x: 336, startPoint y: 130, endPoint x: 244, endPoint y: 128, distance: 92.3
click at [244, 128] on div "**********" at bounding box center [315, 155] width 144 height 84
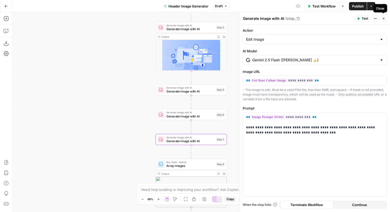
click at [382, 19] on icon "button" at bounding box center [383, 18] width 3 height 3
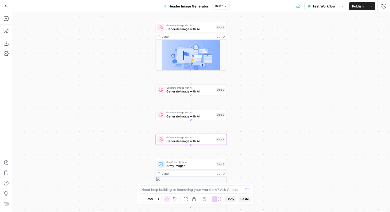
click at [360, 8] on span "Publish" at bounding box center [358, 6] width 12 height 5
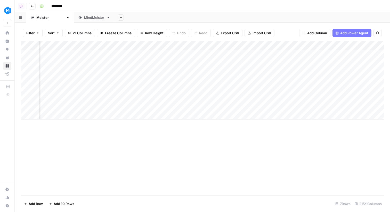
scroll to position [0, 703]
click at [303, 54] on div "Add Column" at bounding box center [202, 80] width 363 height 78
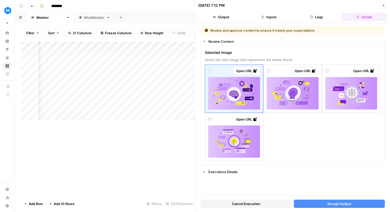
click at [348, 201] on span "Accept Output" at bounding box center [339, 203] width 24 height 5
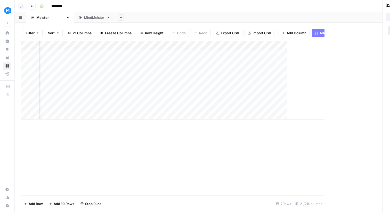
scroll to position [0, 697]
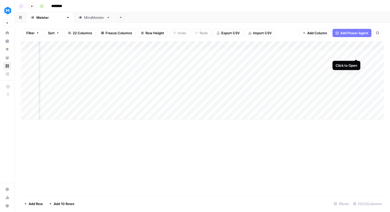
click at [339, 48] on div "Add Column" at bounding box center [202, 80] width 363 height 78
click at [328, 58] on input "Selected Image" at bounding box center [345, 57] width 52 height 5
type input "Heade Image"
click at [306, 131] on div "Add Column" at bounding box center [202, 118] width 363 height 154
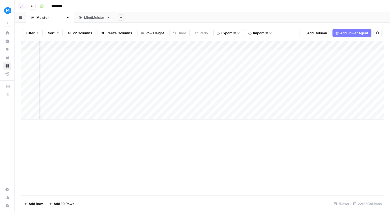
scroll to position [0, 750]
